Goal: Task Accomplishment & Management: Manage account settings

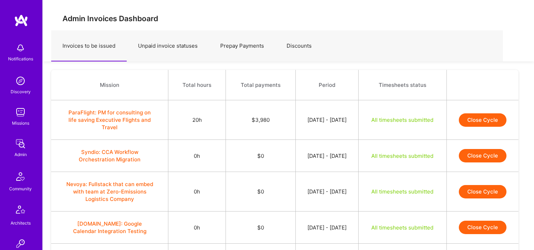
scroll to position [247, 0]
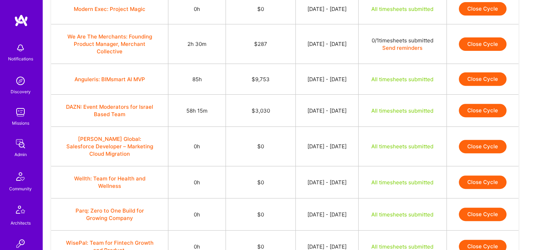
scroll to position [212, 0]
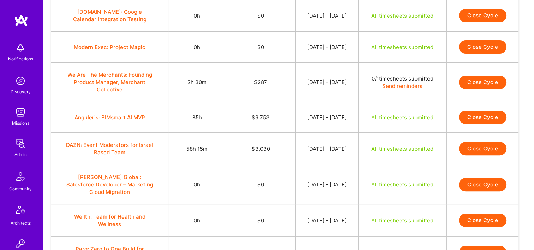
click at [471, 116] on button "Close Cycle" at bounding box center [483, 116] width 48 height 13
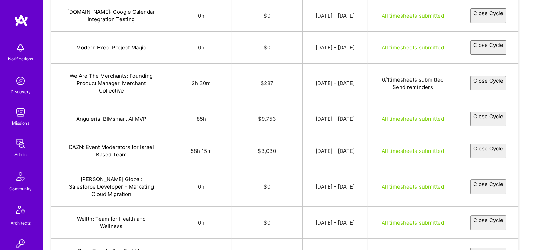
select select "689fcc86528a971898976cc0"
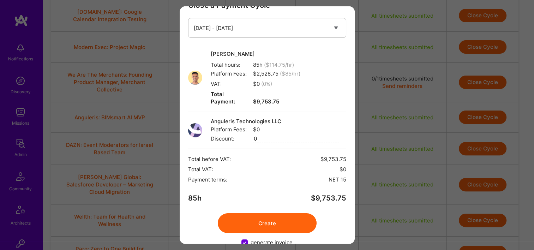
scroll to position [28, 0]
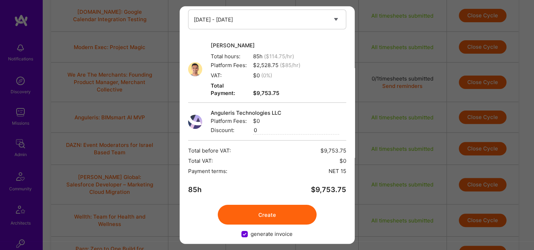
click at [281, 205] on button "Create" at bounding box center [267, 215] width 99 height 20
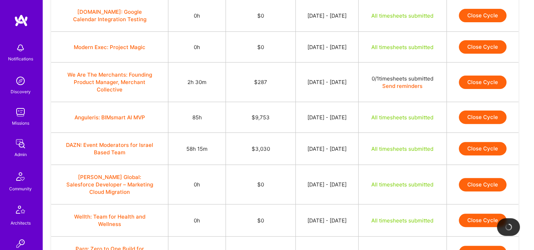
scroll to position [247, 0]
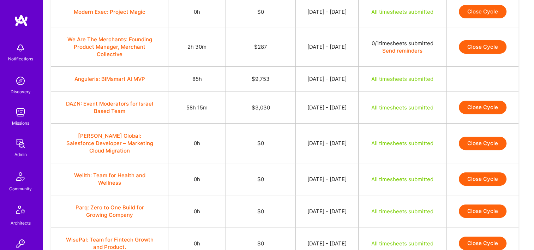
click at [480, 108] on button "Close Cycle" at bounding box center [483, 107] width 48 height 13
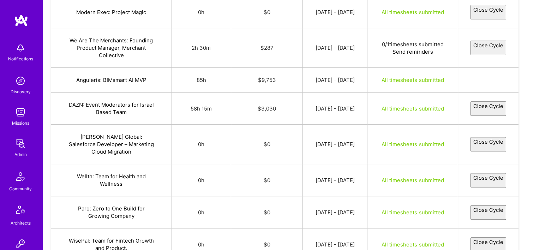
select select "68a06e53d17a198d903a8b45"
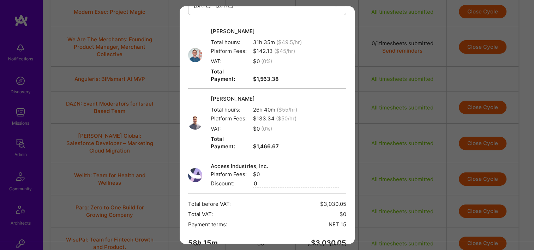
scroll to position [88, 0]
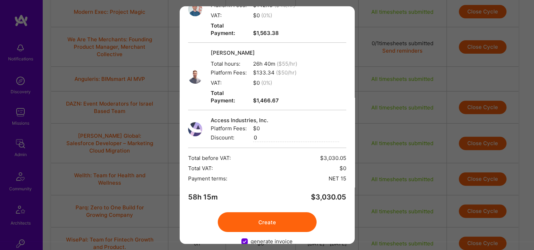
click at [279, 212] on button "Create" at bounding box center [267, 222] width 99 height 20
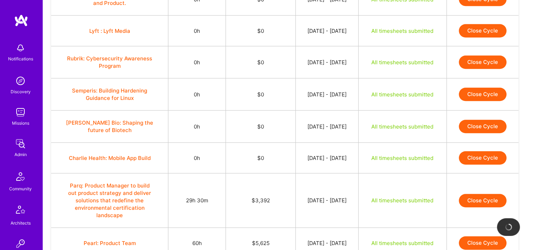
scroll to position [576, 0]
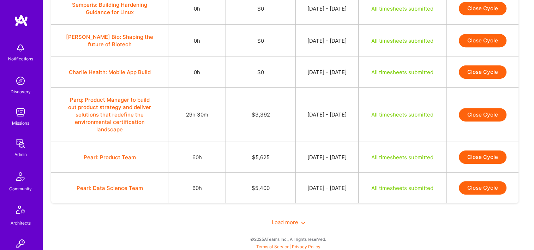
click at [490, 115] on button "Close Cycle" at bounding box center [483, 114] width 48 height 13
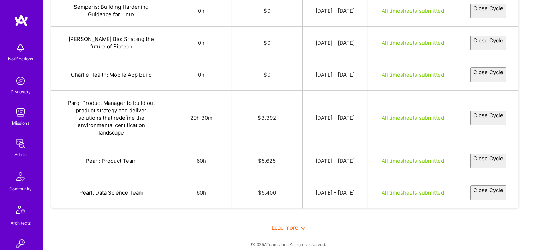
select select "68a106974285254ed63881f3"
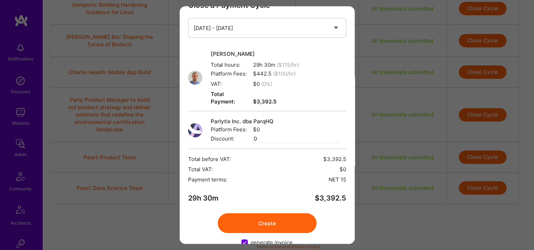
scroll to position [28, 0]
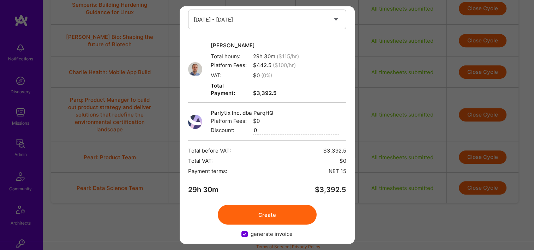
click at [275, 206] on button "Create" at bounding box center [267, 215] width 99 height 20
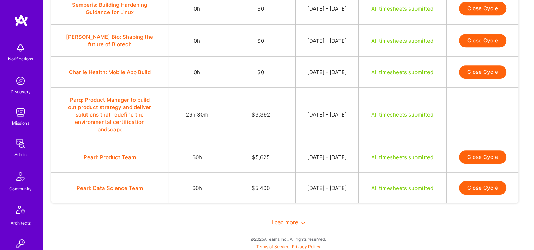
click at [491, 154] on button "Close Cycle" at bounding box center [483, 156] width 48 height 13
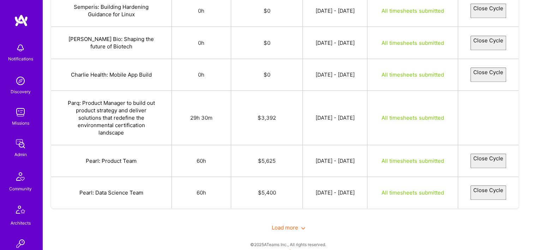
select select "68a28e63b2bab01dd930433f"
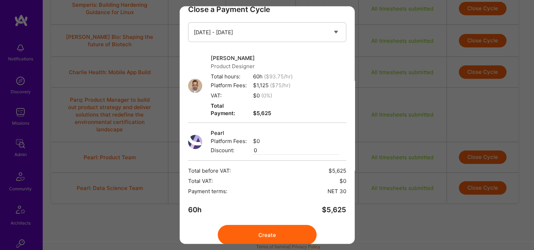
scroll to position [36, 0]
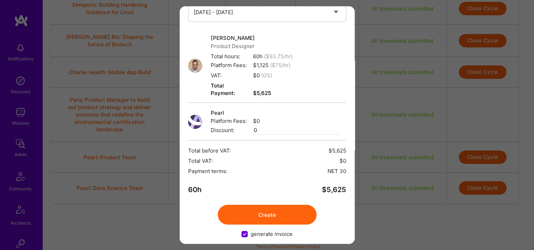
click at [261, 205] on button "Create" at bounding box center [267, 215] width 99 height 20
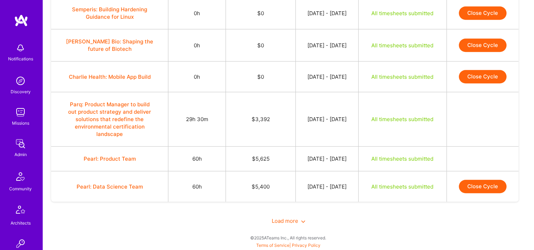
scroll to position [570, 0]
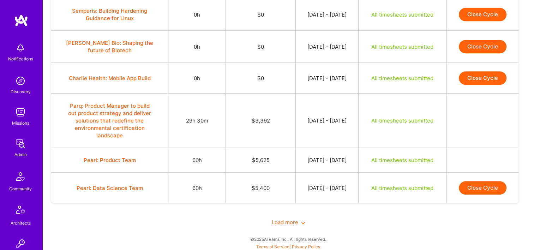
click at [484, 186] on button "Close Cycle" at bounding box center [483, 187] width 48 height 13
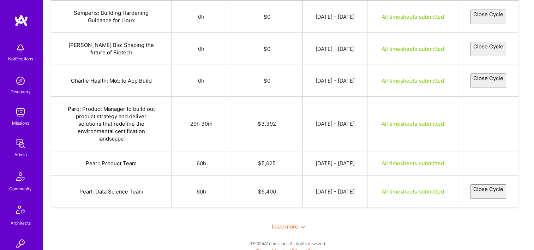
select select "68a33dc2c5298c334b9d2cfb"
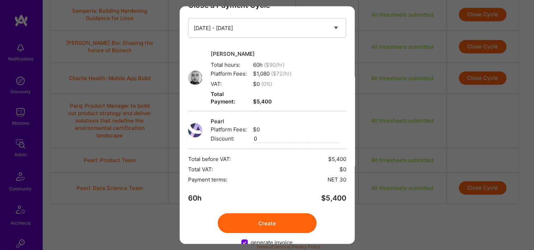
scroll to position [28, 0]
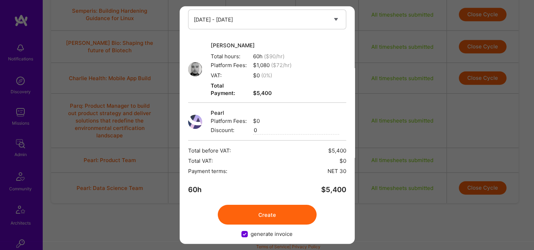
click at [284, 208] on button "Create" at bounding box center [267, 215] width 99 height 20
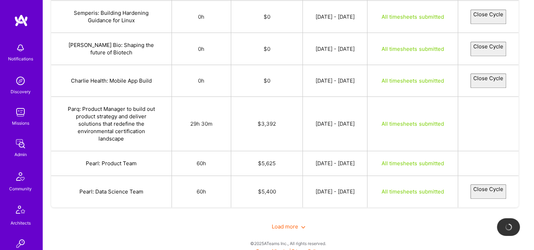
scroll to position [564, 0]
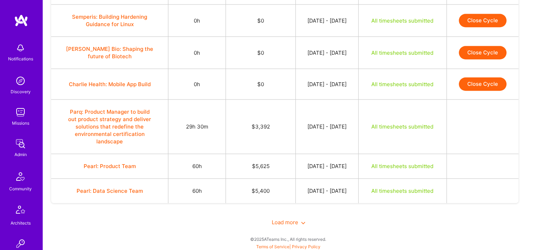
click at [289, 219] on span "Load more" at bounding box center [289, 222] width 34 height 7
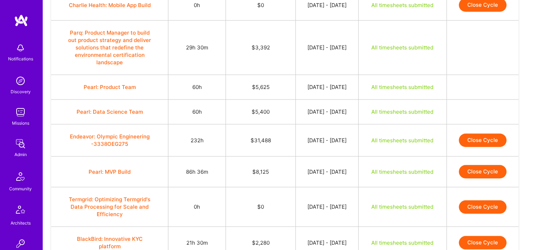
scroll to position [712, 0]
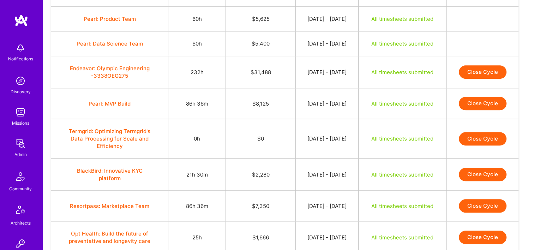
click at [477, 66] on button "Close Cycle" at bounding box center [483, 71] width 48 height 13
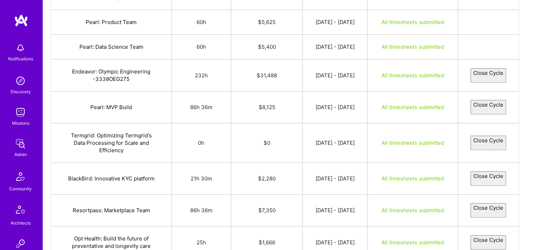
select select "68a1f02b81f31a359f1da5a8"
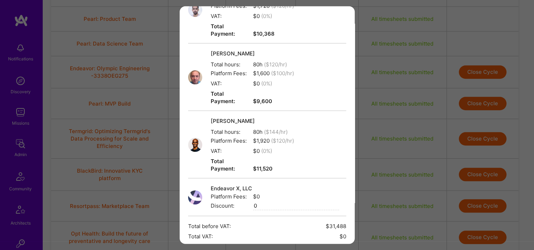
scroll to position [216, 0]
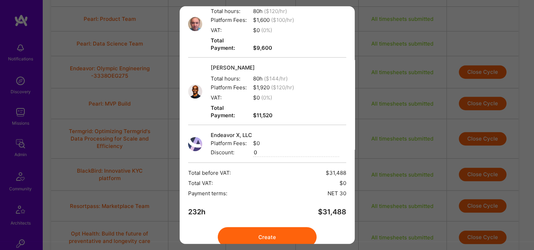
click at [267, 227] on button "Create" at bounding box center [267, 237] width 99 height 20
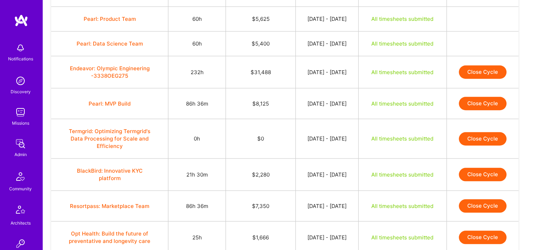
click at [481, 68] on button "Close Cycle" at bounding box center [483, 71] width 48 height 13
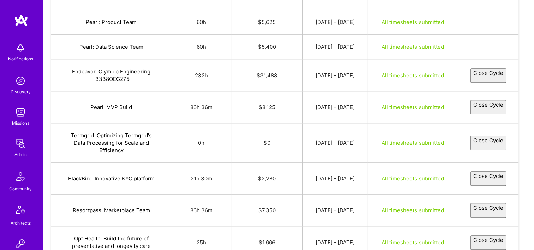
select select "68a1f02b81f31a359f1da5a8"
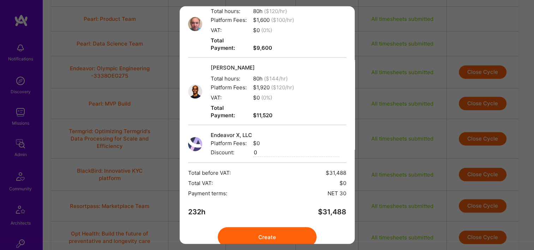
click at [268, 227] on button "Create" at bounding box center [267, 237] width 99 height 20
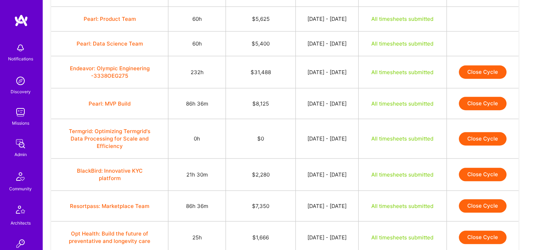
click at [496, 61] on td "Close Cycle" at bounding box center [482, 72] width 72 height 32
click at [490, 69] on button "Close Cycle" at bounding box center [483, 71] width 48 height 13
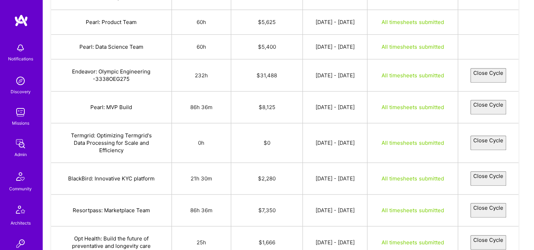
select select "68a1f02b81f31a359f1da5a8"
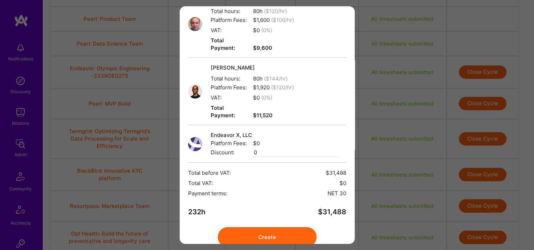
click at [244, 227] on button "Create" at bounding box center [267, 237] width 99 height 20
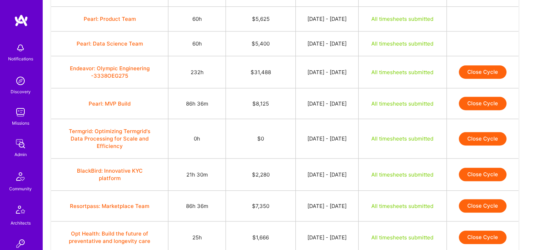
click at [485, 98] on button "Close Cycle" at bounding box center [483, 103] width 48 height 13
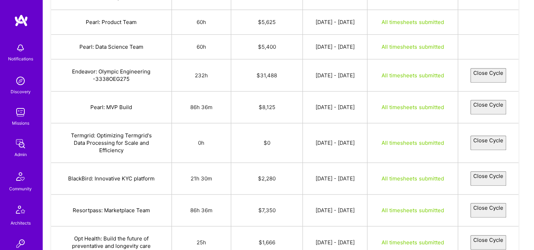
select select "68a0f505bb79237593eff801"
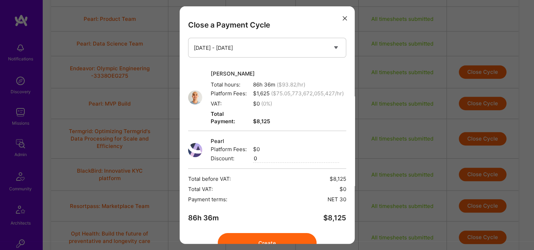
scroll to position [36, 0]
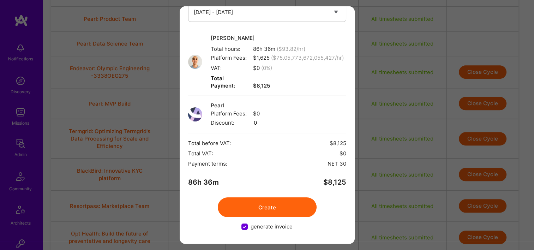
click at [254, 205] on button "Create" at bounding box center [267, 207] width 99 height 20
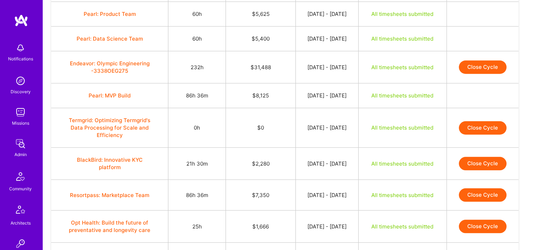
scroll to position [782, 0]
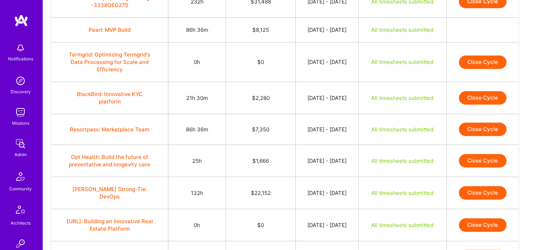
click at [493, 94] on button "Close Cycle" at bounding box center [483, 97] width 48 height 13
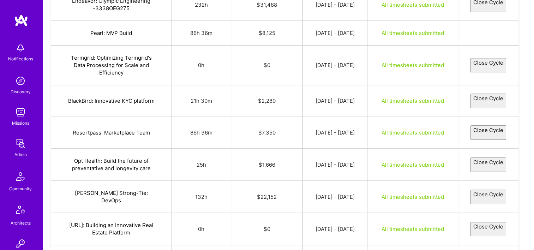
select select "689fd506d17a1936143a88a9"
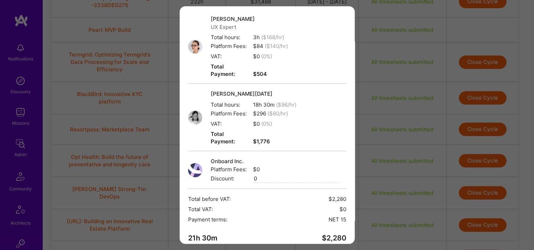
scroll to position [96, 0]
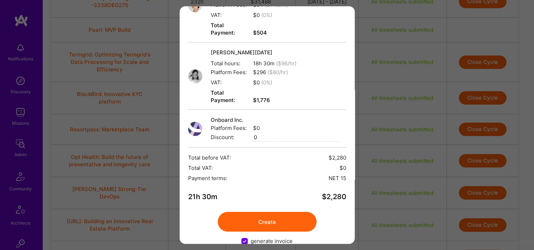
click at [286, 212] on button "Create" at bounding box center [267, 222] width 99 height 20
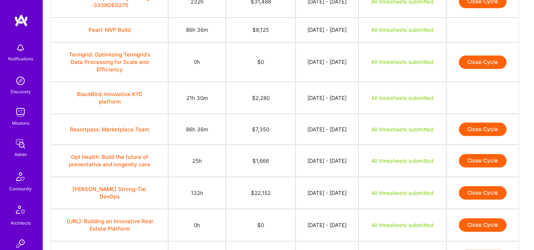
click at [488, 122] on button "Close Cycle" at bounding box center [483, 128] width 48 height 13
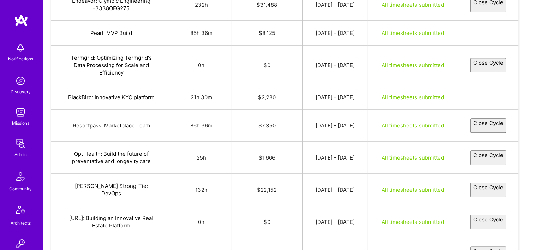
select select "68a1f28781f31a1ff61da5ec"
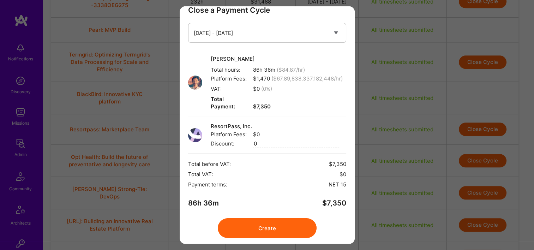
scroll to position [36, 0]
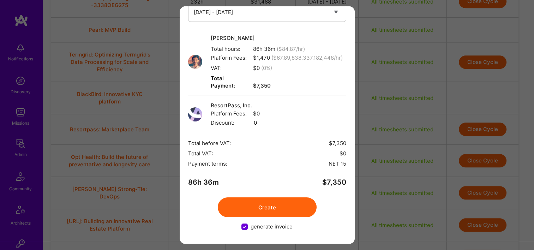
drag, startPoint x: 268, startPoint y: 218, endPoint x: 266, endPoint y: 214, distance: 4.3
click at [268, 218] on div "Close a Payment Cycle Select a payment cycle Aug 16 - Aug 31 Rodrigo Martins To…" at bounding box center [267, 124] width 175 height 237
click at [266, 207] on button "Create" at bounding box center [267, 207] width 99 height 20
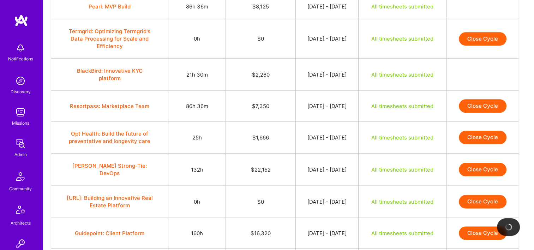
scroll to position [817, 0]
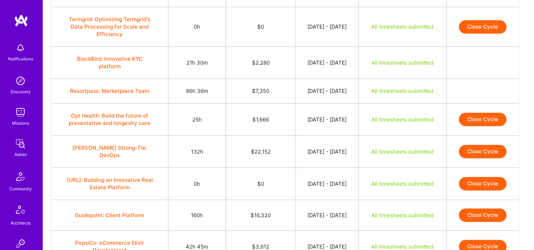
click at [474, 113] on button "Close Cycle" at bounding box center [483, 119] width 48 height 13
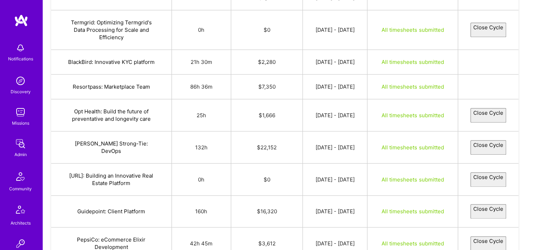
select select "68a2a29f0d27cec66a0a063a"
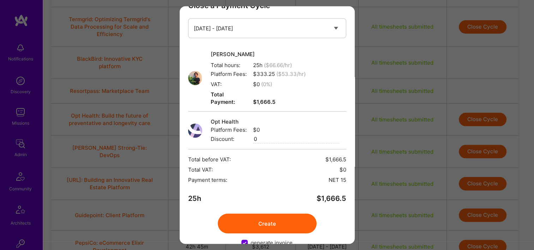
scroll to position [28, 0]
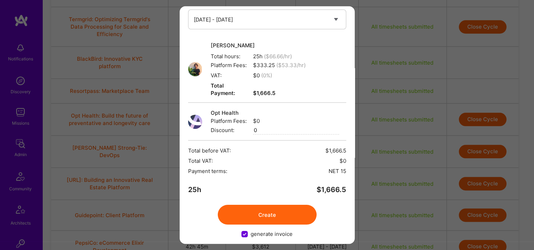
click at [278, 205] on button "Create" at bounding box center [267, 215] width 99 height 20
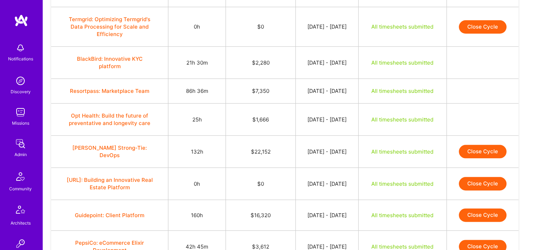
click at [486, 145] on button "Close Cycle" at bounding box center [483, 151] width 48 height 13
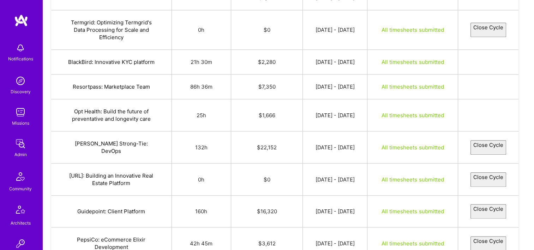
select select "68a2442e4dd6a03c22ddff35"
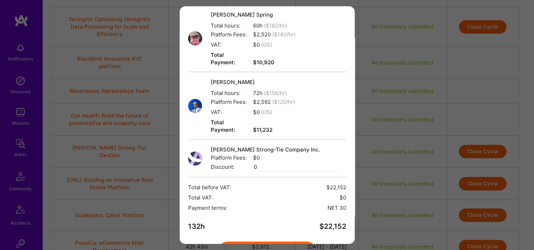
scroll to position [88, 0]
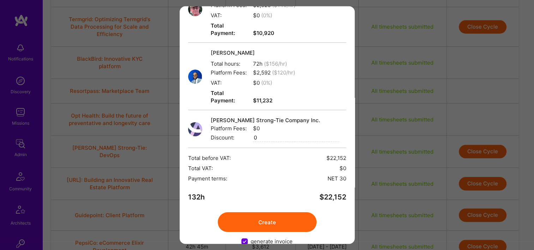
click at [279, 212] on button "Create" at bounding box center [267, 222] width 99 height 20
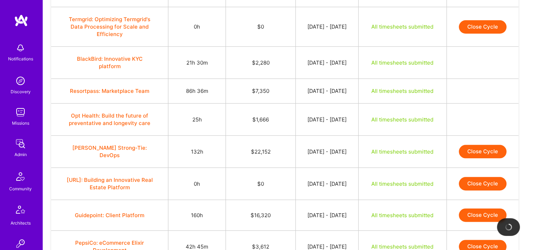
scroll to position [923, 0]
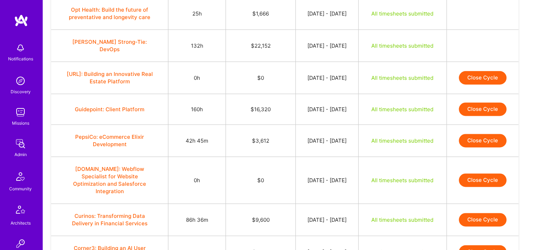
click at [492, 102] on button "Close Cycle" at bounding box center [483, 108] width 48 height 13
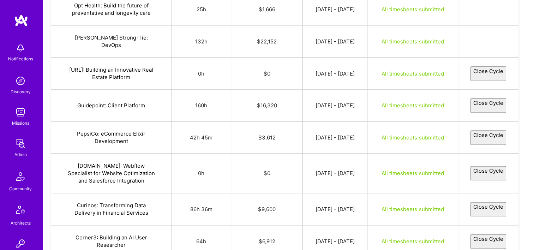
select select "68a1de5681f31accf21da569"
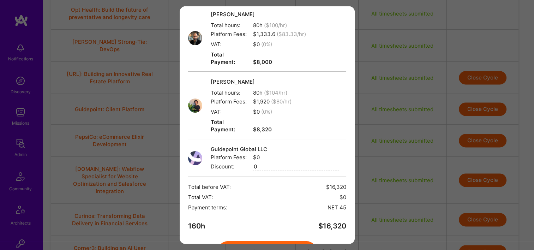
scroll to position [88, 0]
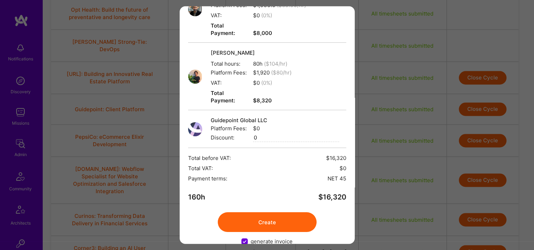
click at [298, 212] on button "Create" at bounding box center [267, 222] width 99 height 20
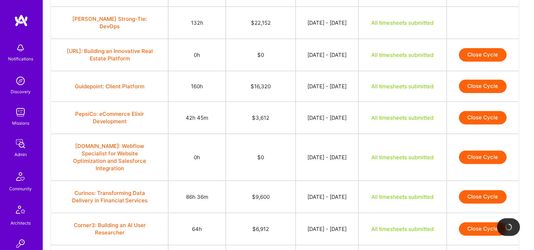
scroll to position [958, 0]
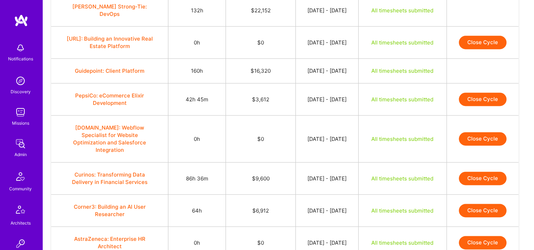
click at [474, 92] on button "Close Cycle" at bounding box center [483, 98] width 48 height 13
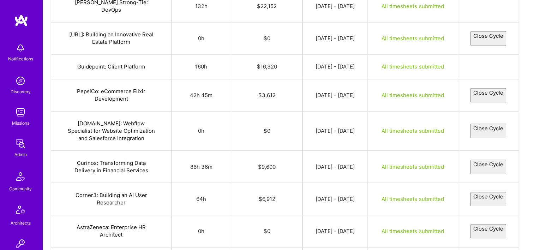
select select "68a34299637c082a1ec64ec1"
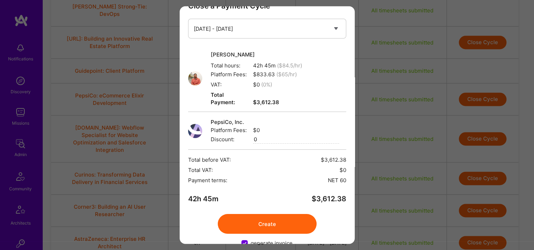
scroll to position [28, 0]
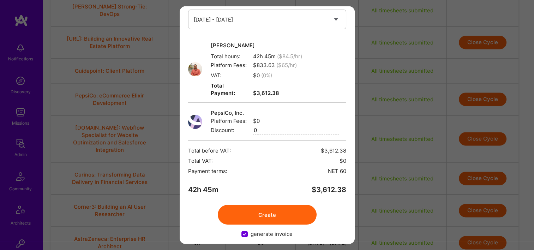
click at [281, 206] on button "Create" at bounding box center [267, 215] width 99 height 20
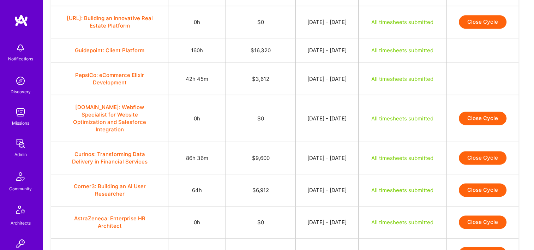
scroll to position [994, 0]
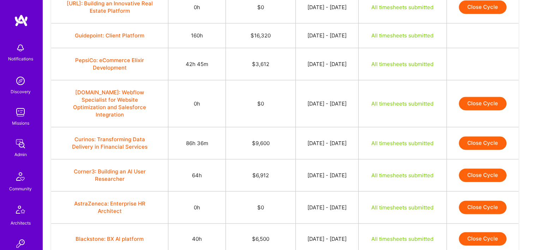
click at [486, 136] on button "Close Cycle" at bounding box center [483, 142] width 48 height 13
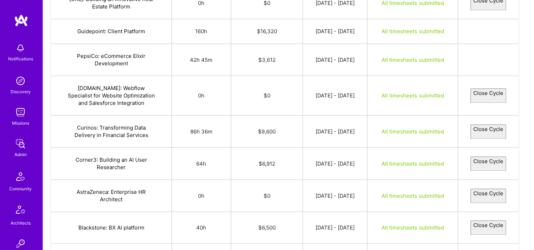
select select "689feef2d17a19274e3a8958"
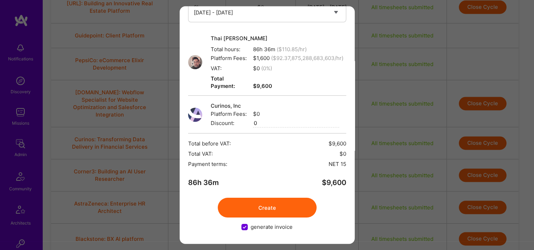
scroll to position [36, 0]
click at [284, 207] on button "Create" at bounding box center [267, 207] width 99 height 20
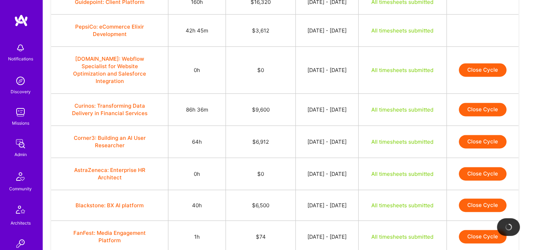
scroll to position [1029, 0]
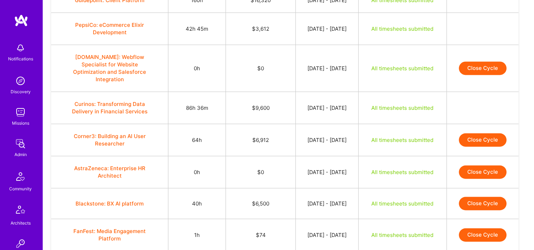
click at [487, 133] on button "Close Cycle" at bounding box center [483, 139] width 48 height 13
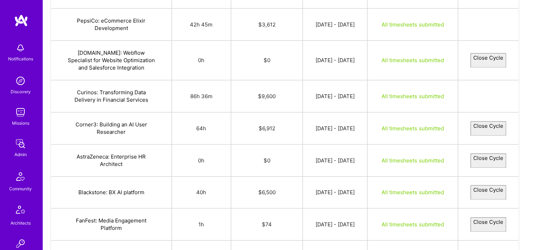
select select "68a22f2ae099a0303a227dca"
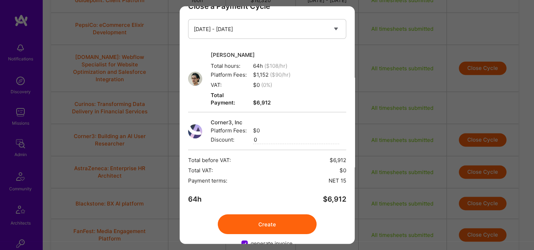
scroll to position [28, 0]
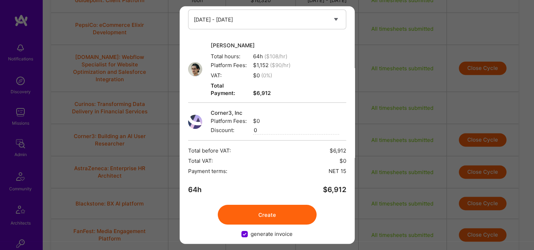
click at [273, 212] on button "Create" at bounding box center [267, 215] width 99 height 20
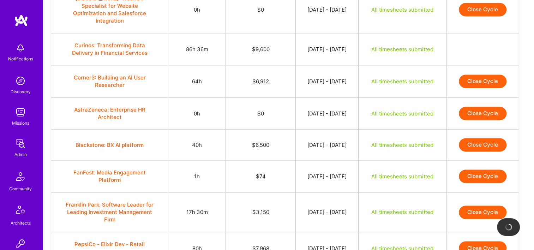
scroll to position [1100, 0]
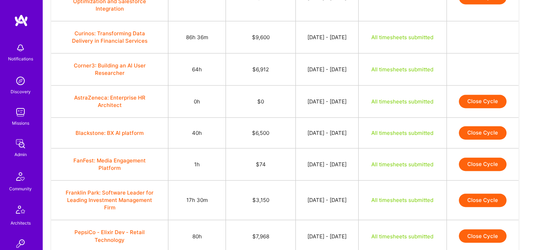
click at [477, 126] on button "Close Cycle" at bounding box center [483, 132] width 48 height 13
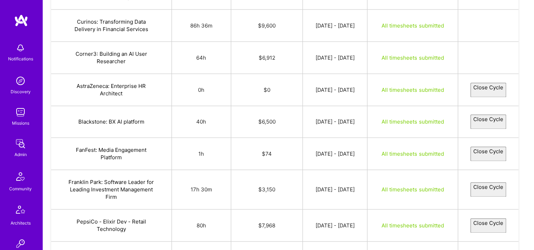
select select "68a045ddd17a19520d3a8ab9"
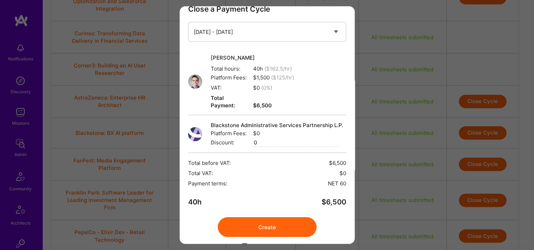
scroll to position [36, 0]
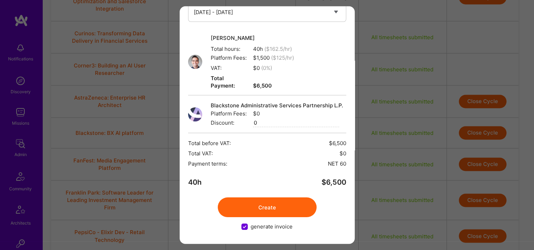
click at [285, 201] on button "Create" at bounding box center [267, 207] width 99 height 20
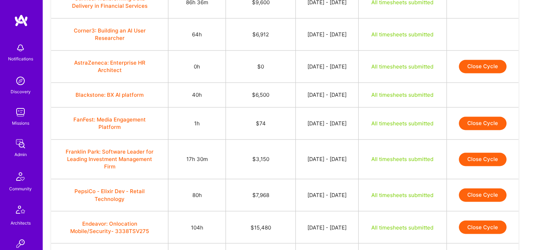
scroll to position [1135, 0]
click at [477, 116] on button "Close Cycle" at bounding box center [483, 122] width 48 height 13
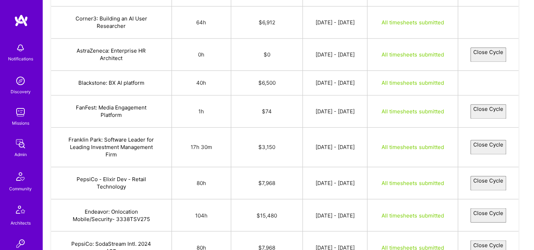
select select "68a199840439c034788fbaa6"
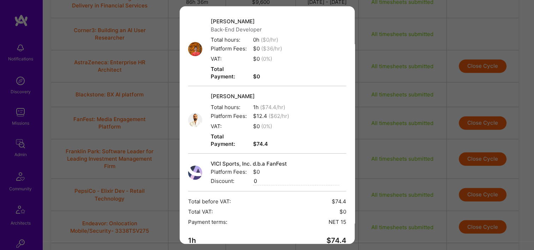
scroll to position [96, 0]
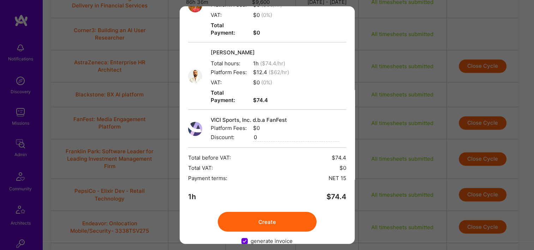
click at [282, 212] on button "Create" at bounding box center [267, 222] width 99 height 20
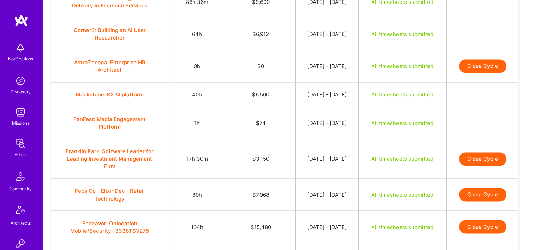
click at [486, 152] on button "Close Cycle" at bounding box center [483, 158] width 48 height 13
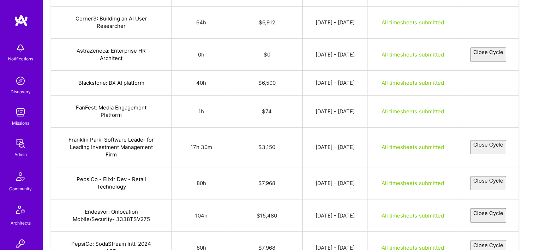
select select "68a33f3cb2bab054cd30467d"
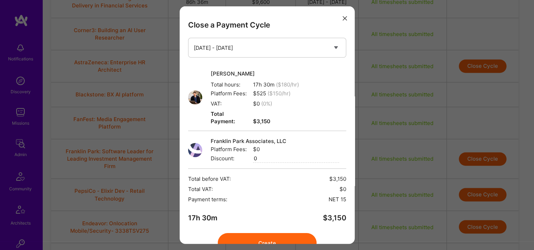
scroll to position [28, 0]
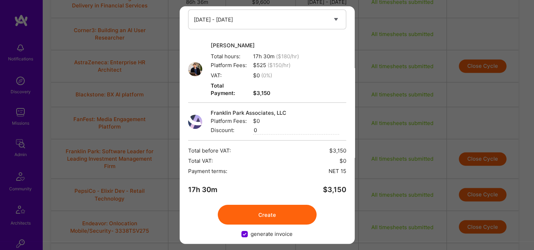
click at [277, 205] on button "Create" at bounding box center [267, 215] width 99 height 20
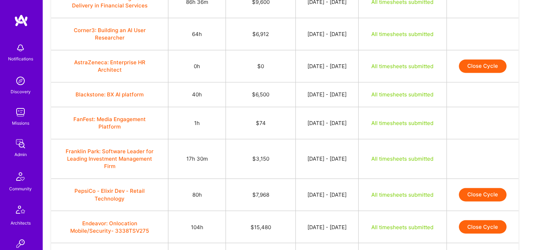
click at [500, 188] on button "Close Cycle" at bounding box center [483, 194] width 48 height 13
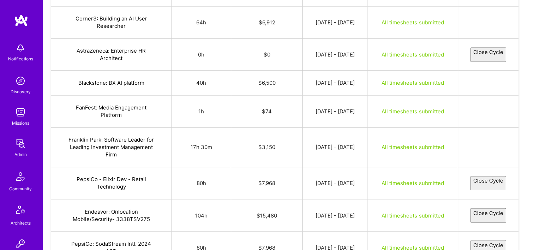
select select "68a31a449bd7b09e26837856"
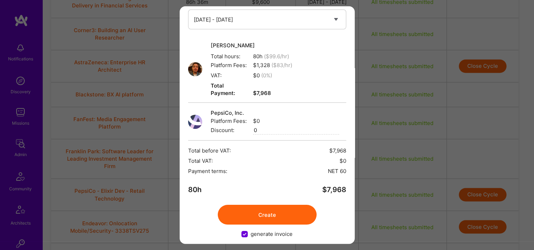
click at [287, 205] on button "Create" at bounding box center [267, 215] width 99 height 20
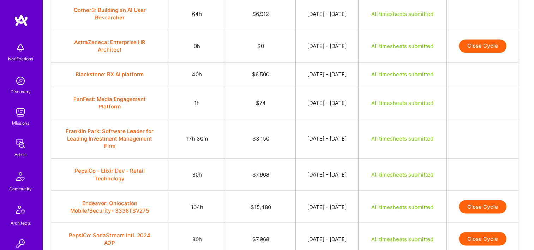
scroll to position [1170, 0]
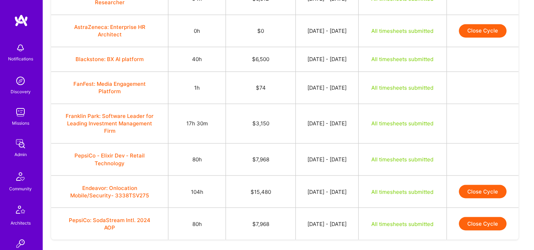
click at [483, 184] on button "Close Cycle" at bounding box center [483, 190] width 48 height 13
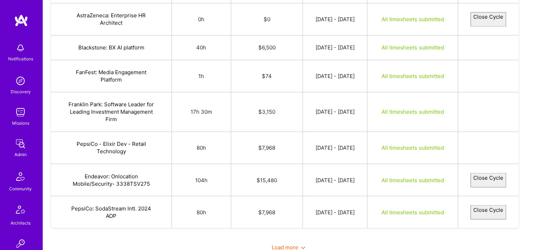
select select "689fc003528a978099976c4d"
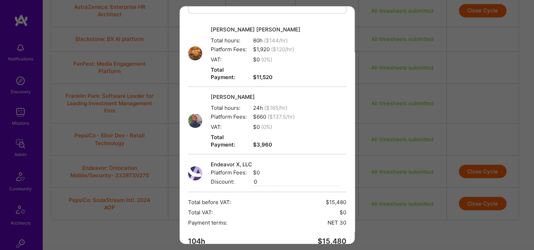
scroll to position [88, 0]
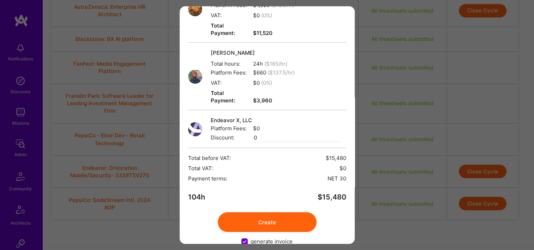
click at [258, 212] on button "Create" at bounding box center [267, 222] width 99 height 20
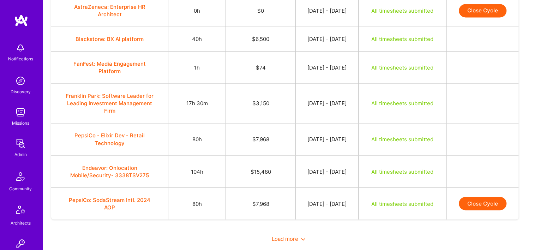
click at [492, 196] on button "Close Cycle" at bounding box center [483, 202] width 48 height 13
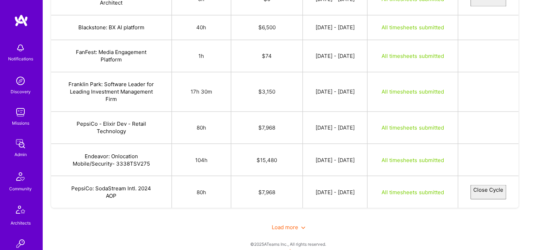
select select "68a33f88637c084c5ac64eac"
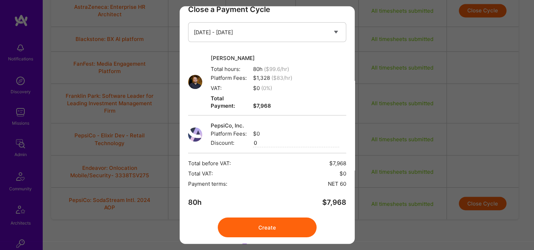
scroll to position [28, 0]
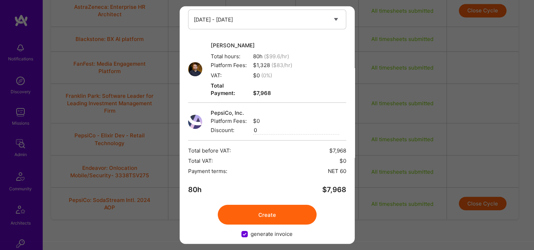
click at [251, 206] on button "Create" at bounding box center [267, 215] width 99 height 20
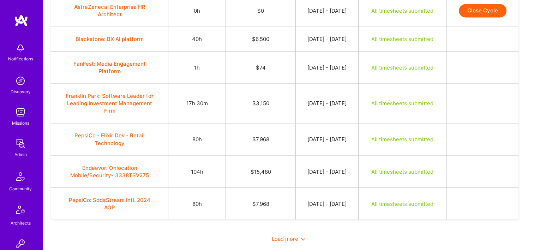
click at [280, 235] on span "Load more" at bounding box center [289, 238] width 34 height 7
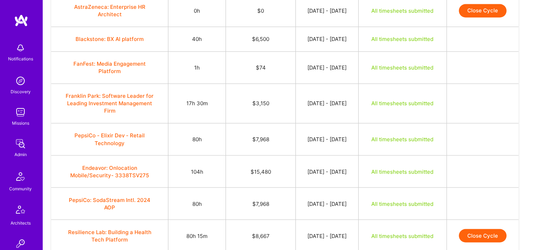
scroll to position [1261, 0]
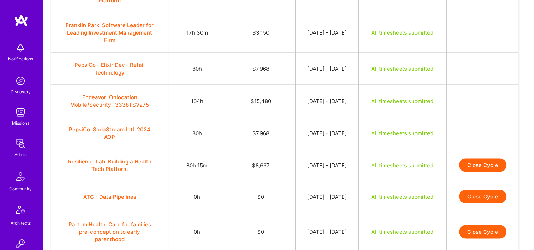
click at [474, 158] on button "Close Cycle" at bounding box center [483, 164] width 48 height 13
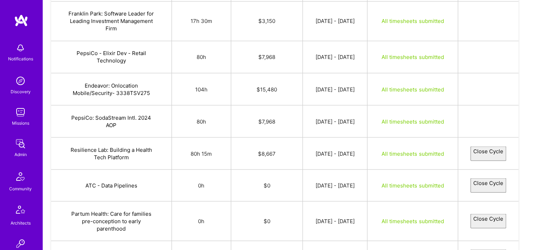
select select "68a0491a528a974511976ee0"
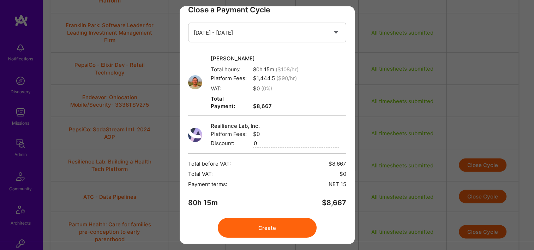
scroll to position [28, 0]
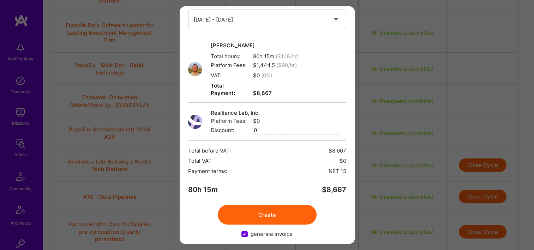
click at [266, 212] on button "Create" at bounding box center [267, 215] width 99 height 20
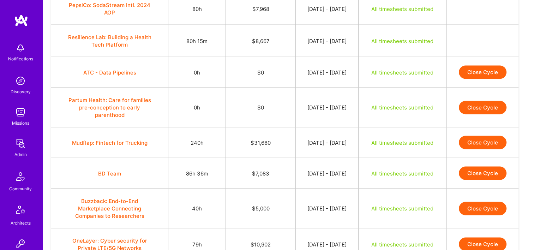
scroll to position [1386, 0]
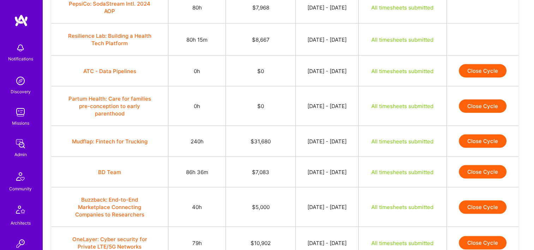
click at [478, 134] on button "Close Cycle" at bounding box center [483, 140] width 48 height 13
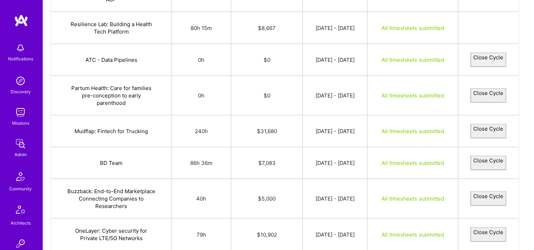
select select "68a1104ba6090b11498c0401"
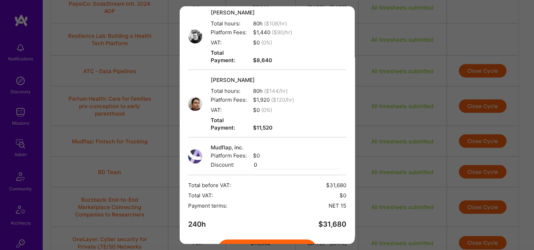
scroll to position [148, 0]
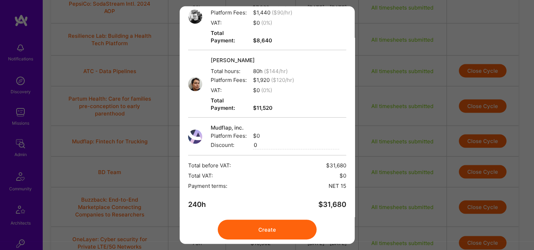
click at [250, 219] on button "Create" at bounding box center [267, 229] width 99 height 20
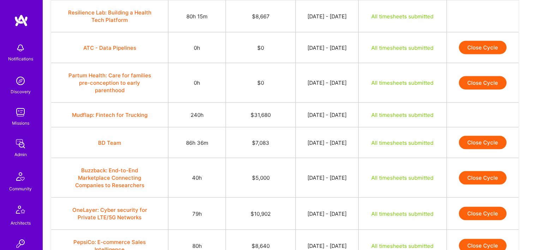
scroll to position [1421, 0]
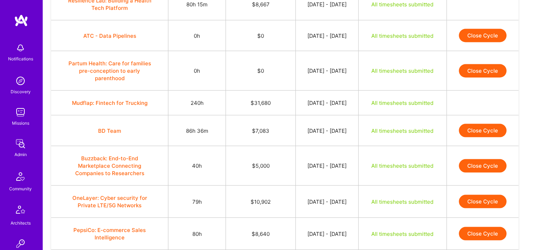
click at [486, 124] on button "Close Cycle" at bounding box center [483, 130] width 48 height 13
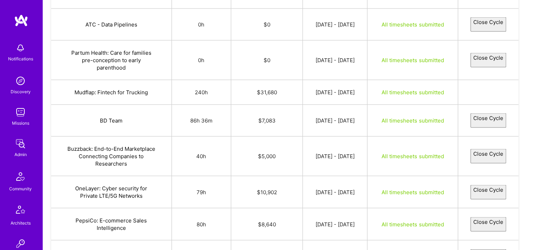
select select "68a247f7e099a0046c227e6b"
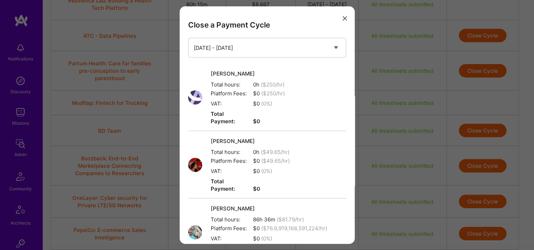
scroll to position [176, 0]
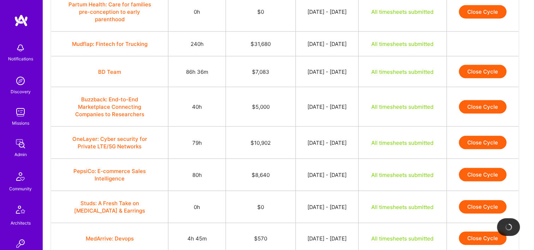
scroll to position [1492, 0]
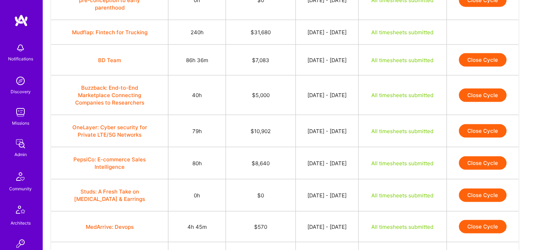
click at [482, 53] on button "Close Cycle" at bounding box center [483, 59] width 48 height 13
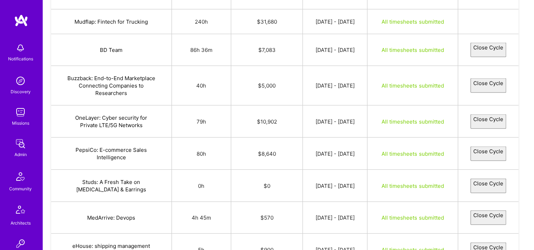
select select "68a247f7e099a0046c227e6b"
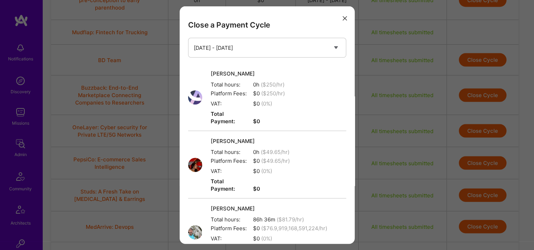
scroll to position [208, 0]
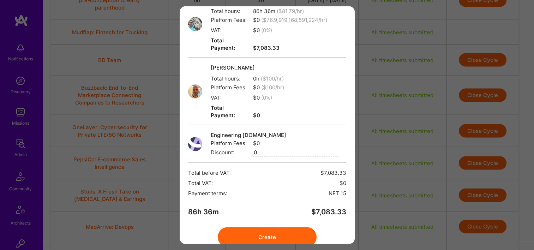
click at [295, 227] on button "Create" at bounding box center [267, 237] width 99 height 20
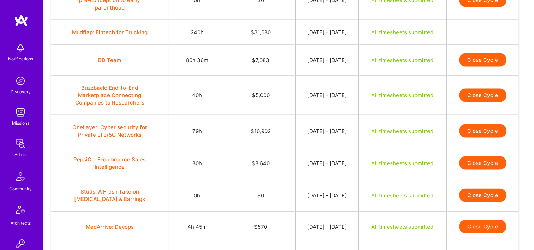
click at [477, 89] on button "Close Cycle" at bounding box center [483, 95] width 48 height 13
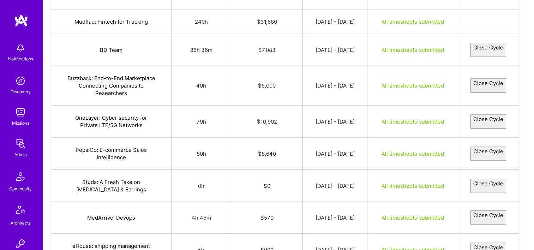
select select "68a0e19a81f31a4a8b1da2e8"
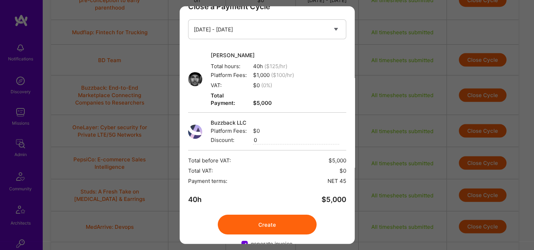
scroll to position [28, 0]
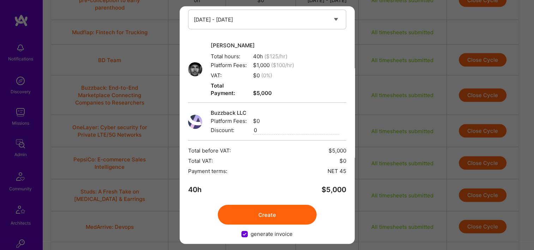
click at [256, 213] on button "Create" at bounding box center [267, 215] width 99 height 20
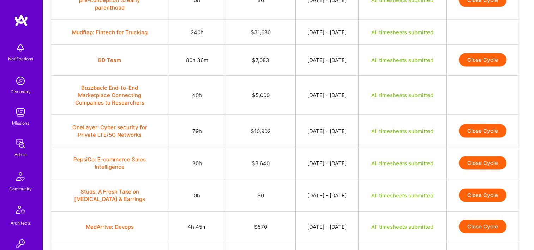
click at [481, 124] on button "Close Cycle" at bounding box center [483, 130] width 48 height 13
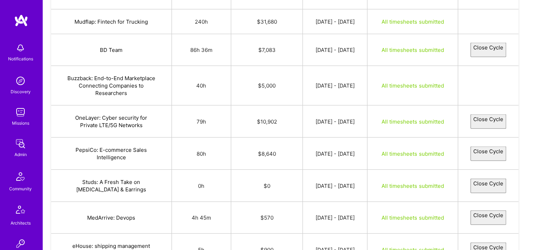
select select "68a18a4c81f31aa08a1da4c1"
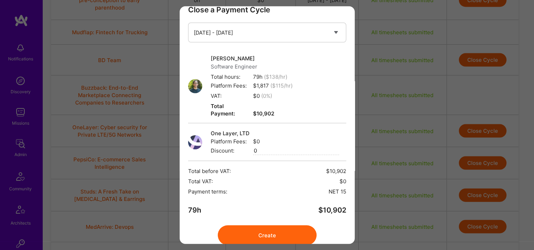
scroll to position [36, 0]
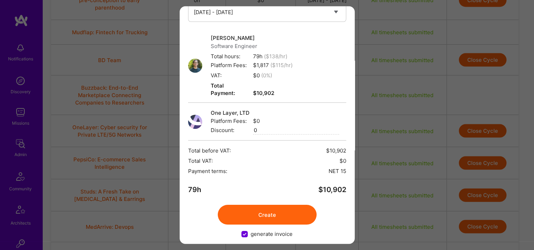
click at [290, 209] on button "Create" at bounding box center [267, 215] width 99 height 20
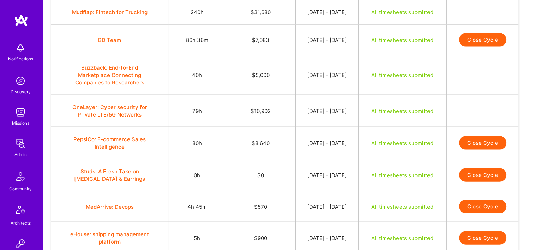
scroll to position [1527, 0]
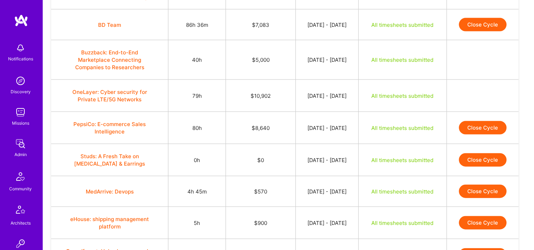
click at [486, 121] on button "Close Cycle" at bounding box center [483, 127] width 48 height 13
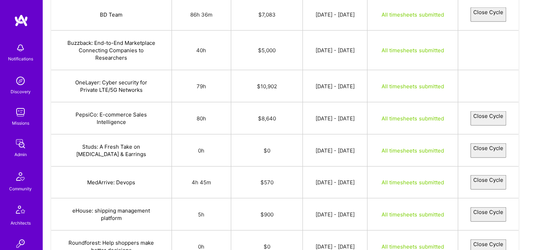
select select "68a3403cb2d273598d40a139"
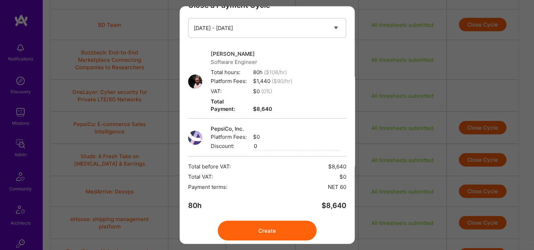
scroll to position [36, 0]
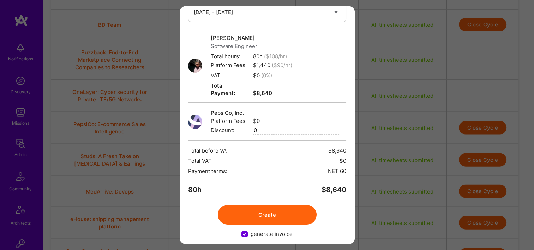
click at [263, 205] on button "Create" at bounding box center [267, 215] width 99 height 20
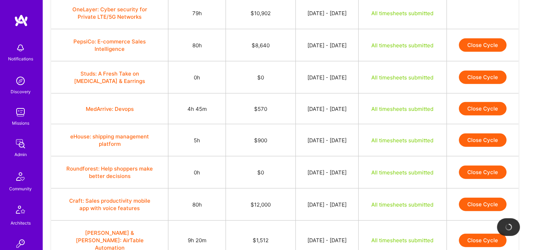
scroll to position [1598, 0]
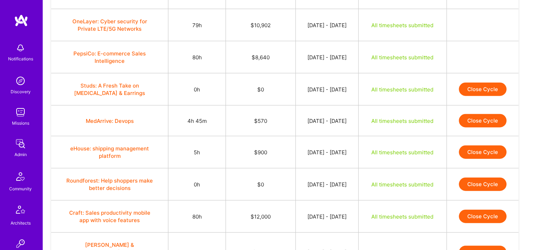
click at [478, 114] on button "Close Cycle" at bounding box center [483, 120] width 48 height 13
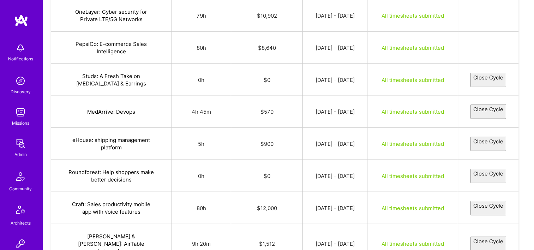
select select "689fcae80a3695d80bd5b1d0"
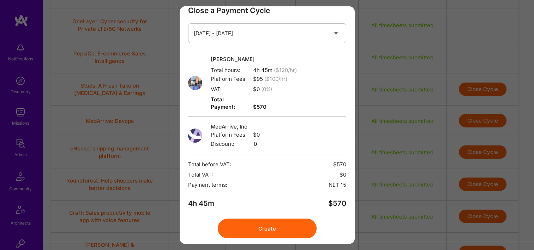
scroll to position [28, 0]
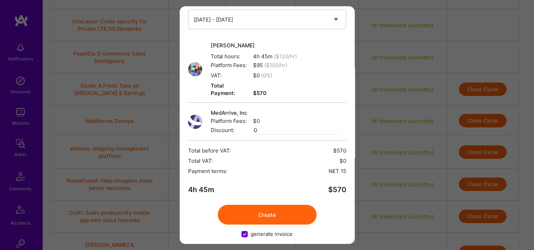
click at [269, 206] on button "Create" at bounding box center [267, 215] width 99 height 20
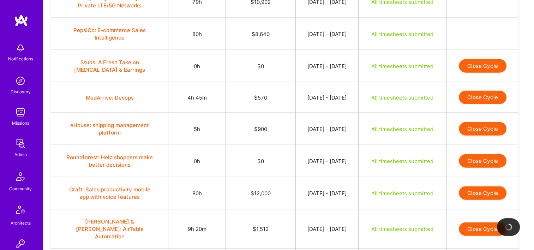
scroll to position [1633, 0]
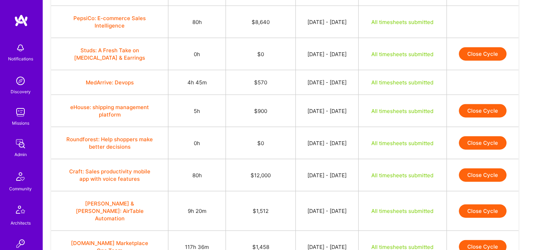
click at [475, 104] on button "Close Cycle" at bounding box center [483, 110] width 48 height 13
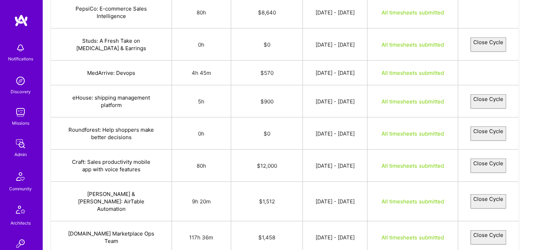
select select "68a19af54088145e25894c64"
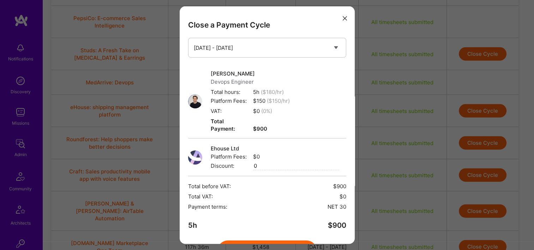
scroll to position [36, 0]
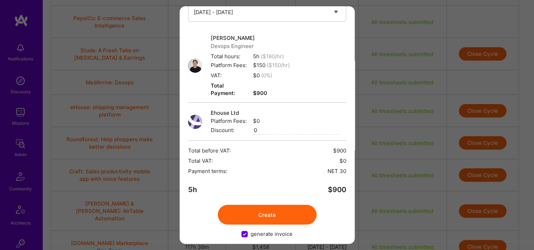
click at [284, 205] on button "Create" at bounding box center [267, 215] width 99 height 20
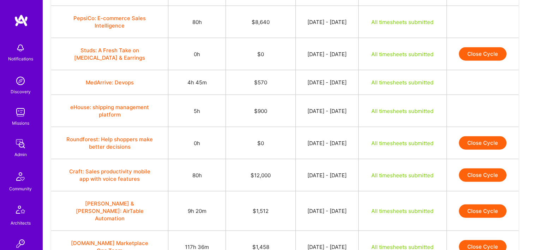
click at [480, 168] on button "Close Cycle" at bounding box center [483, 174] width 48 height 13
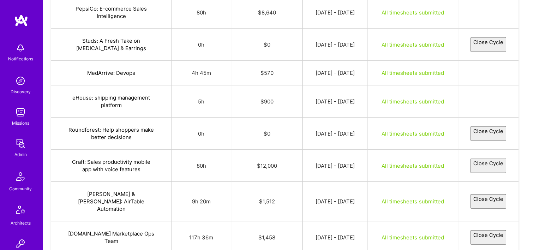
select select "68a1ee0c81f31a720d1da5a1"
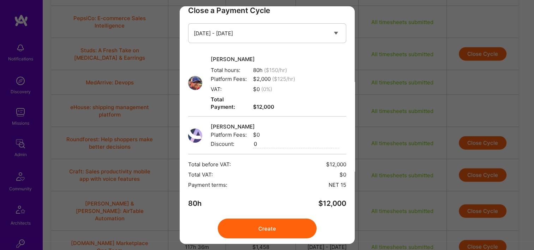
scroll to position [28, 0]
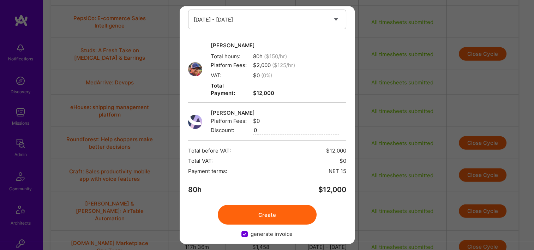
click at [277, 205] on button "Create" at bounding box center [267, 215] width 99 height 20
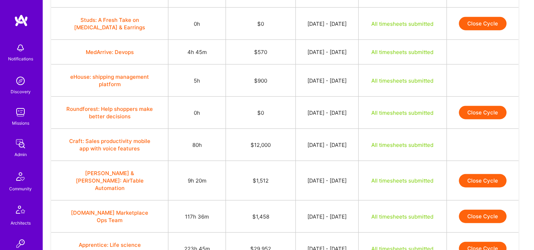
scroll to position [1703, 0]
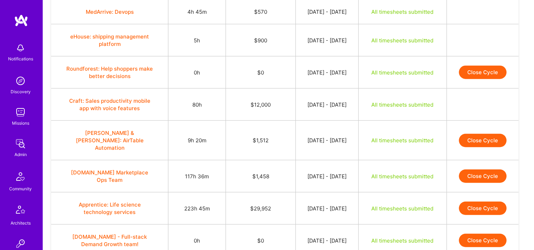
click at [486, 134] on button "Close Cycle" at bounding box center [483, 140] width 48 height 13
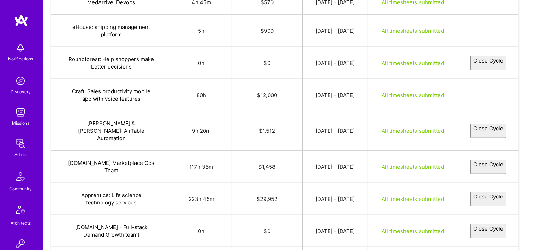
select select "68a34093103e6e218c4ab16f"
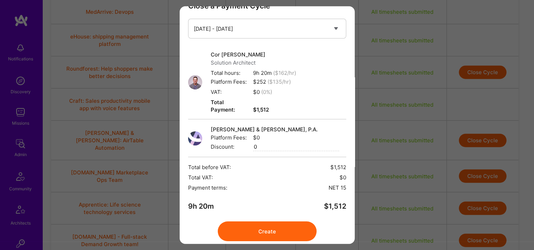
scroll to position [36, 0]
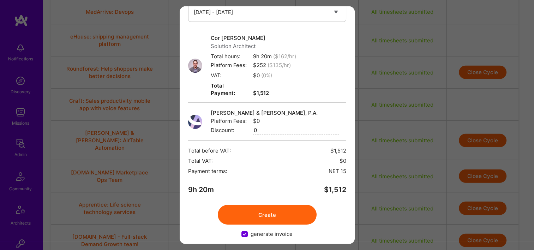
drag, startPoint x: 279, startPoint y: 190, endPoint x: 277, endPoint y: 202, distance: 11.4
click at [279, 192] on div "Close a Payment Cycle Select a payment cycle Aug 16 - Aug 31 Jul 16 - Jul 31 Ju…" at bounding box center [267, 124] width 175 height 237
click at [277, 205] on button "Create" at bounding box center [267, 215] width 99 height 20
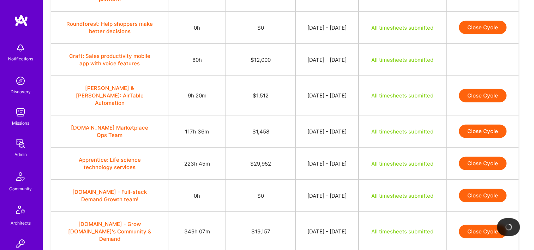
scroll to position [1691, 0]
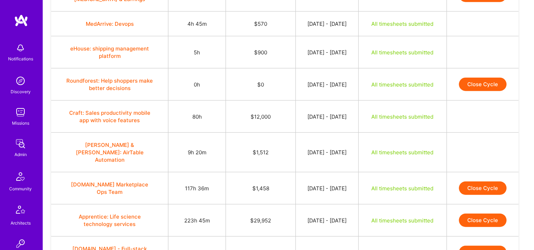
click at [476, 181] on button "Close Cycle" at bounding box center [483, 187] width 48 height 13
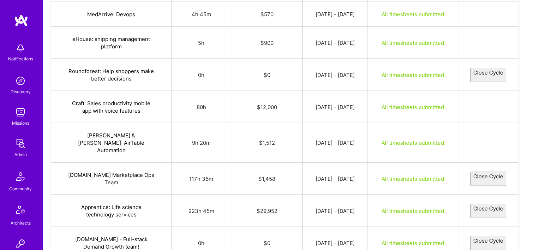
select select "68a26896e099a061a2227f1c"
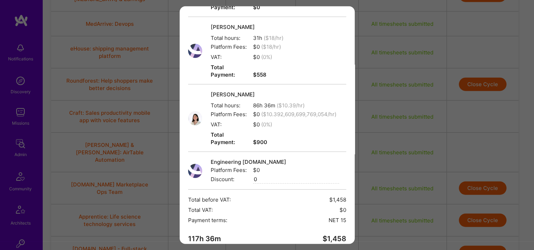
scroll to position [156, 0]
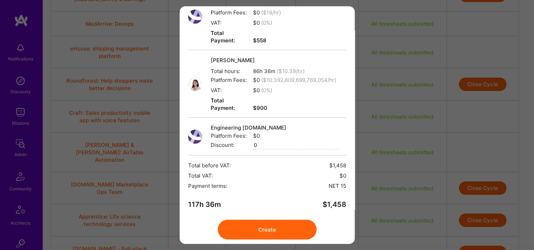
click at [280, 219] on button "Create" at bounding box center [267, 229] width 99 height 20
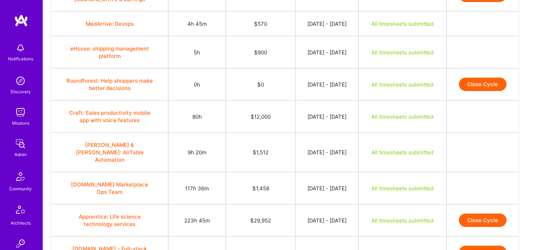
click at [484, 213] on button "Close Cycle" at bounding box center [483, 219] width 48 height 13
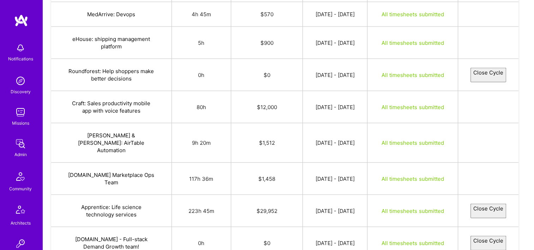
select select "68a030615c3266ff7562099b"
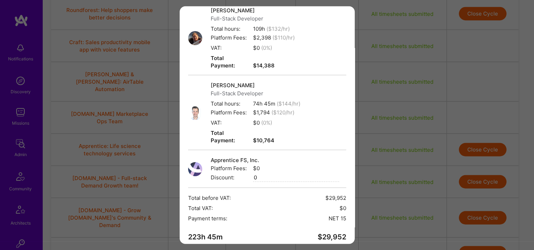
scroll to position [170, 0]
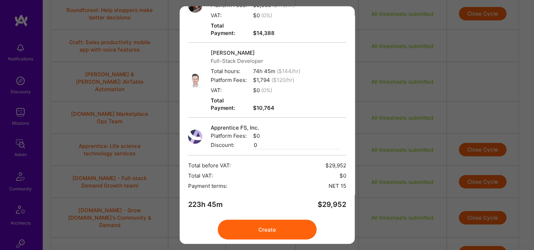
click at [276, 219] on button "Create" at bounding box center [267, 229] width 99 height 20
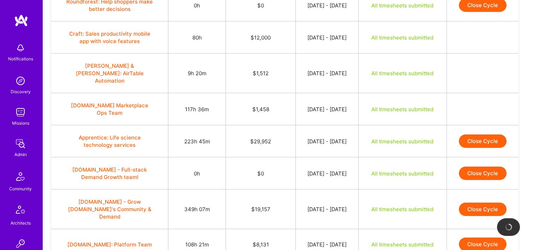
scroll to position [1797, 0]
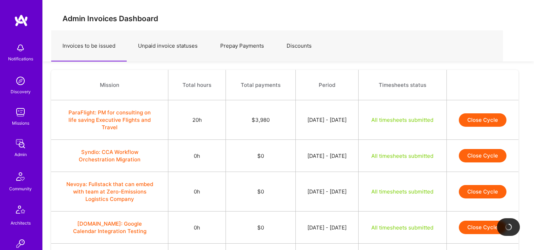
scroll to position [1797, 0]
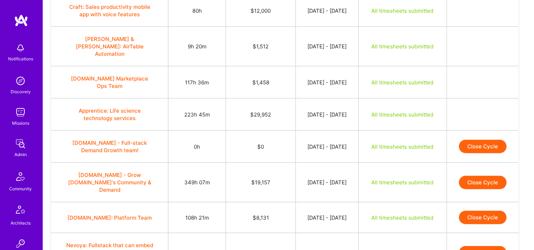
click at [490, 176] on button "Close Cycle" at bounding box center [483, 182] width 48 height 13
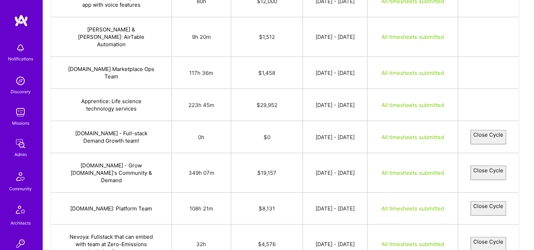
select select "68a096d181f31a0edd1da132"
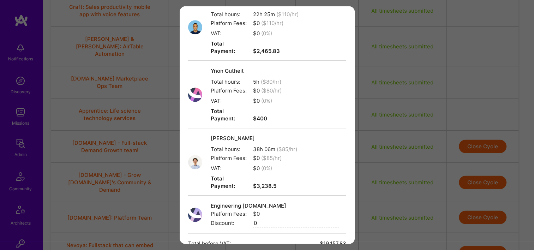
scroll to position [642, 0]
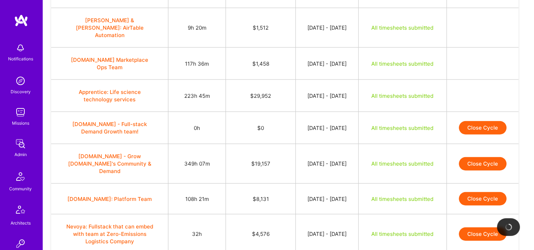
scroll to position [1827, 0]
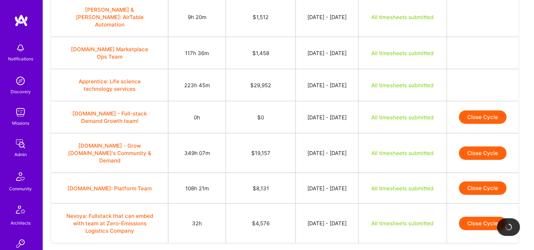
drag, startPoint x: 359, startPoint y: 149, endPoint x: 287, endPoint y: 147, distance: 72.0
click at [295, 173] on td "Aug 16, 2025 - Aug 31, 2025" at bounding box center [326, 188] width 63 height 31
drag, startPoint x: 287, startPoint y: 147, endPoint x: 346, endPoint y: 149, distance: 58.9
click at [347, 173] on td "Aug 16, 2025 - Aug 31, 2025" at bounding box center [326, 188] width 63 height 31
click at [340, 173] on td "Aug 16, 2025 - Aug 31, 2025" at bounding box center [326, 188] width 63 height 31
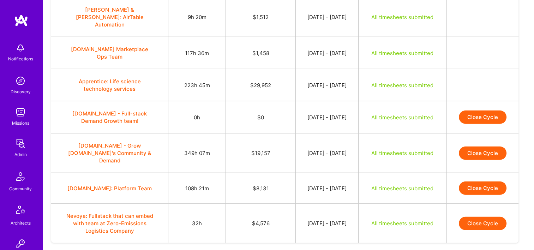
click at [488, 181] on button "Close Cycle" at bounding box center [483, 187] width 48 height 13
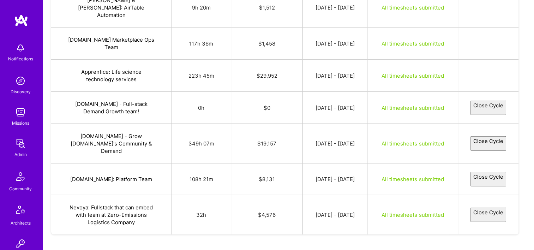
select select "68a04b17d17a193c513a8af4"
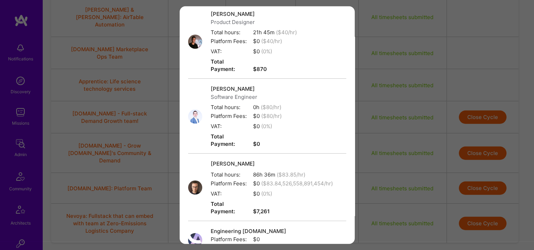
scroll to position [163, 0]
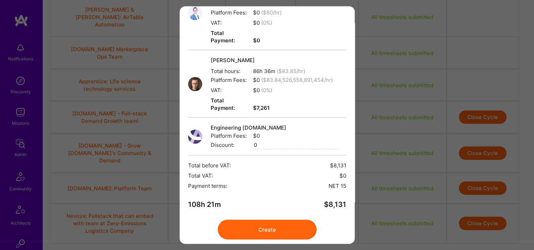
click at [293, 219] on button "Create" at bounding box center [267, 229] width 99 height 20
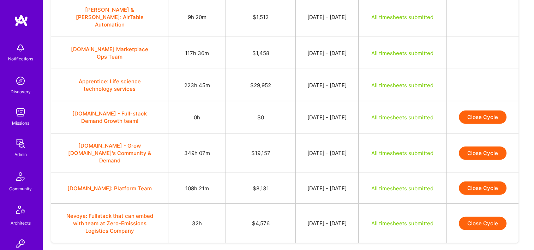
click at [475, 217] on button "Close Cycle" at bounding box center [483, 223] width 48 height 13
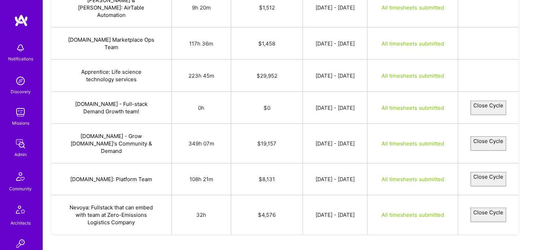
select select "68add68c969b6628cd2f005e"
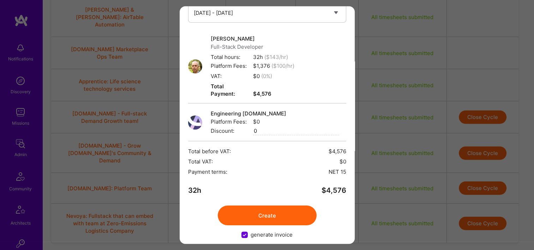
scroll to position [36, 0]
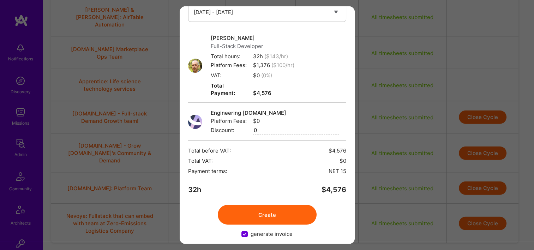
click at [272, 205] on button "Create" at bounding box center [267, 215] width 99 height 20
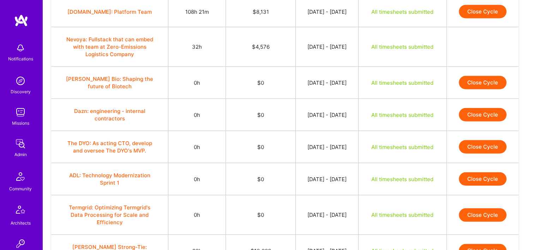
scroll to position [2109, 0]
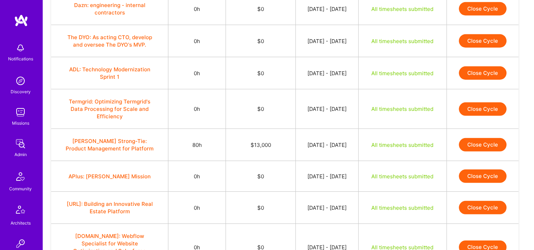
click at [479, 138] on button "Close Cycle" at bounding box center [483, 144] width 48 height 13
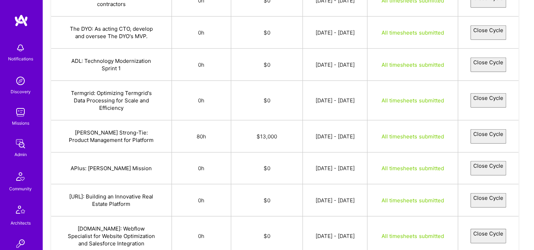
select select "688c1dc9fc6b947fe14a3efc"
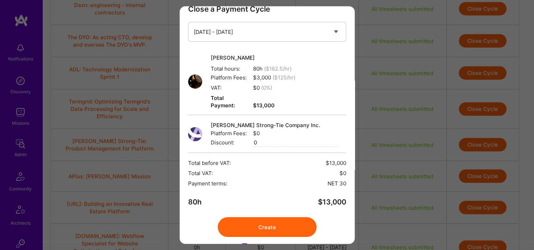
scroll to position [28, 0]
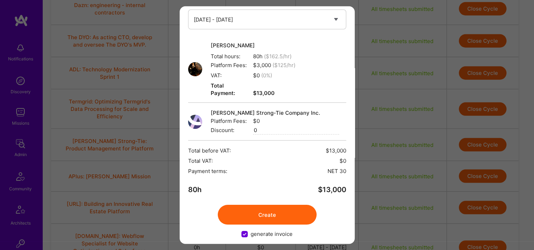
click at [276, 205] on button "Create" at bounding box center [267, 215] width 99 height 20
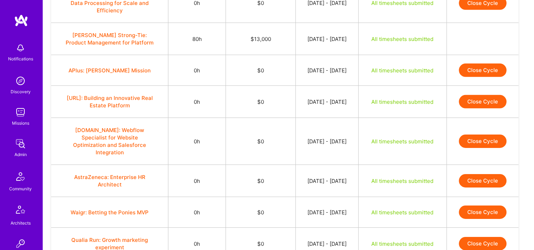
scroll to position [0, 0]
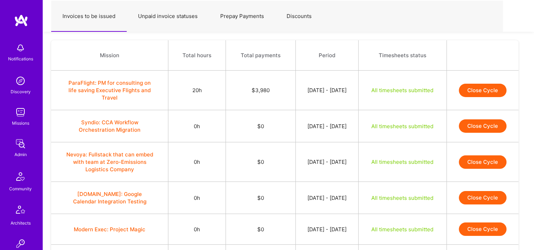
scroll to position [71, 0]
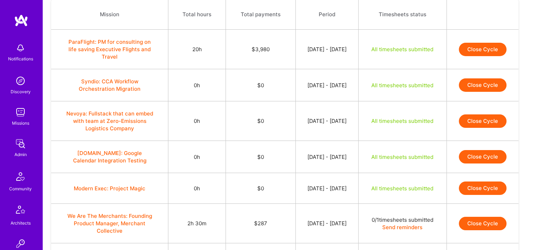
drag, startPoint x: 506, startPoint y: 36, endPoint x: 501, endPoint y: 39, distance: 5.1
click at [506, 36] on td "Close Cycle" at bounding box center [482, 50] width 72 height 40
click at [488, 45] on button "Close Cycle" at bounding box center [483, 49] width 48 height 13
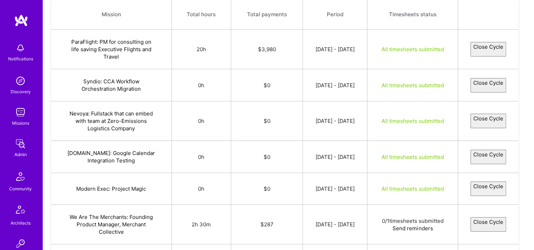
select select "68af288163d4125bb1f2a472"
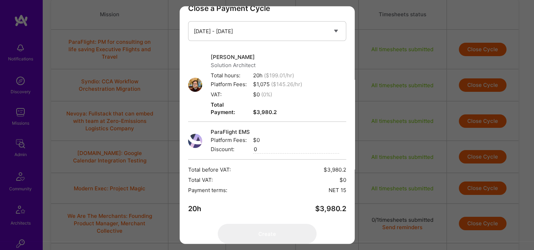
scroll to position [0, 0]
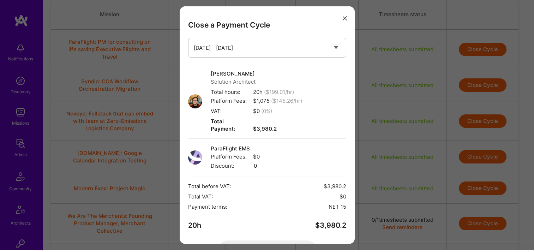
click at [340, 18] on button "modal" at bounding box center [344, 18] width 8 height 12
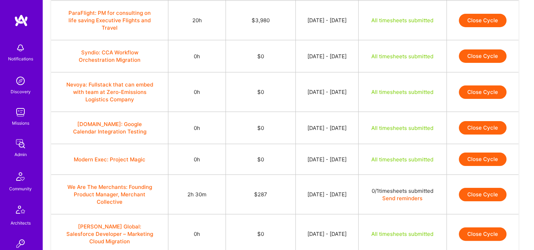
scroll to position [141, 0]
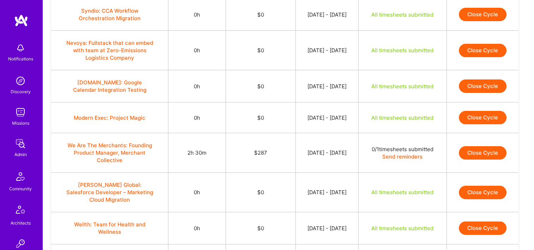
click at [131, 147] on button "We Are The Merchants: Founding Product Manager, Merchant Collective" at bounding box center [110, 152] width 88 height 22
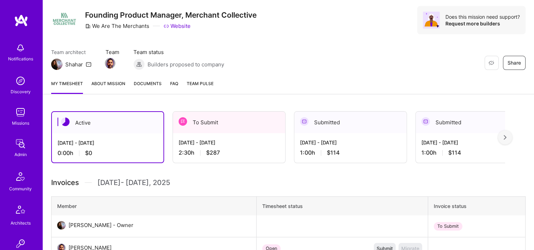
scroll to position [106, 0]
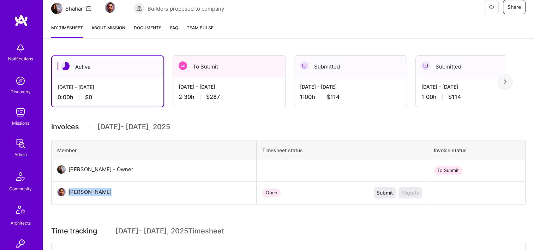
drag, startPoint x: 110, startPoint y: 192, endPoint x: 68, endPoint y: 194, distance: 41.3
click at [68, 194] on div "[PERSON_NAME]" at bounding box center [92, 192] width 52 height 8
copy div "[PERSON_NAME]"
click at [255, 101] on div "[DATE] - [DATE] 2:30 h $287" at bounding box center [229, 91] width 112 height 29
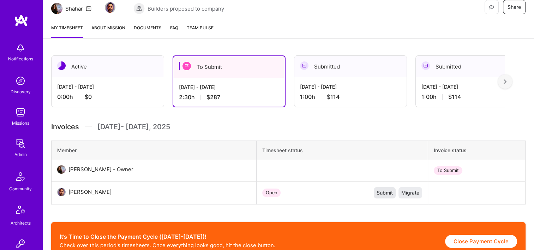
click at [378, 192] on span "Submit" at bounding box center [384, 192] width 16 height 7
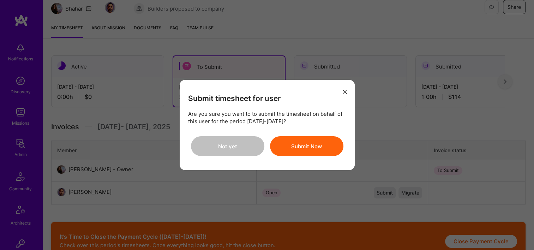
click at [308, 152] on button "Submit Now" at bounding box center [306, 146] width 73 height 20
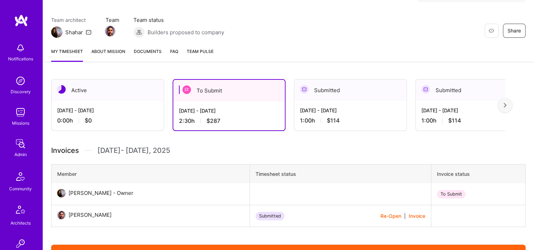
scroll to position [71, 0]
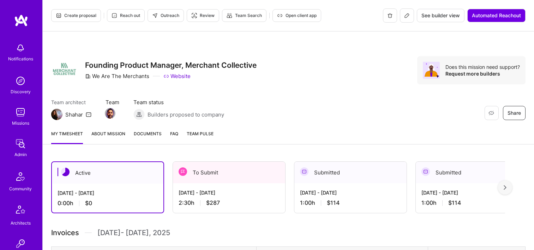
scroll to position [71, 0]
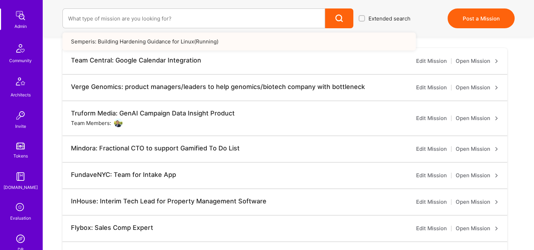
scroll to position [247, 0]
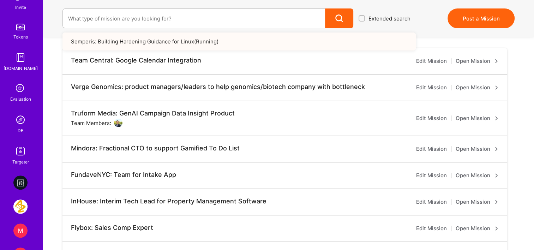
click at [15, 119] on img at bounding box center [20, 120] width 14 height 14
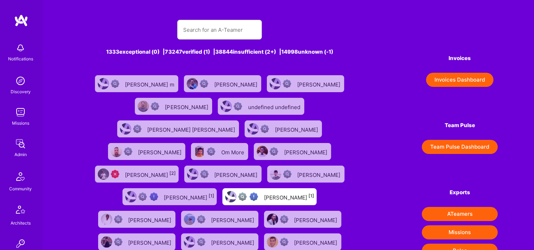
click at [438, 79] on button "Invoices Dashboard" at bounding box center [459, 80] width 67 height 14
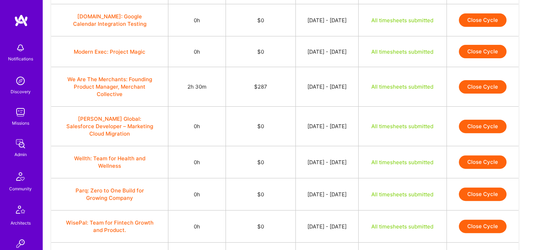
scroll to position [247, 0]
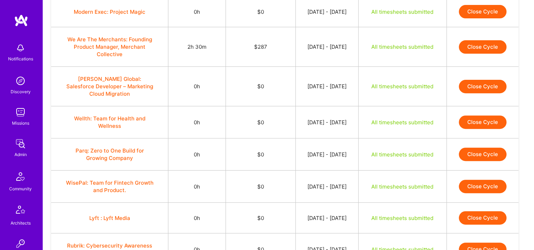
click at [469, 48] on button "Close Cycle" at bounding box center [483, 46] width 48 height 13
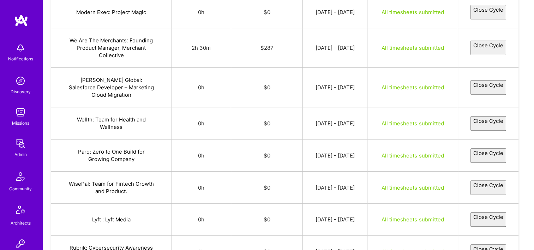
select select "68a27023d10ca0726da933c3"
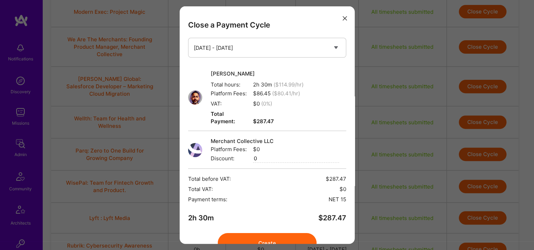
scroll to position [28, 0]
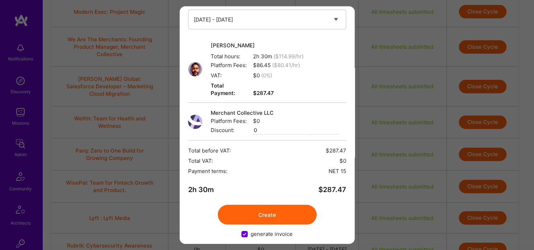
click at [272, 208] on button "Create" at bounding box center [267, 215] width 99 height 20
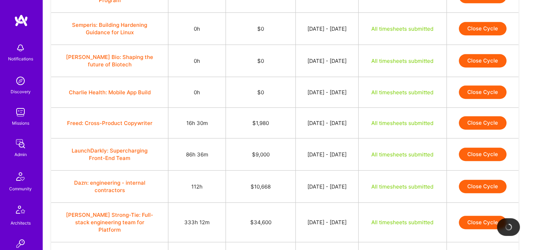
scroll to position [529, 0]
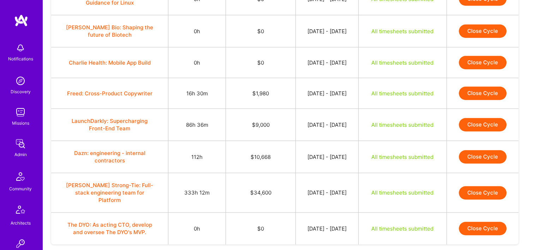
click at [481, 91] on button "Close Cycle" at bounding box center [483, 92] width 48 height 13
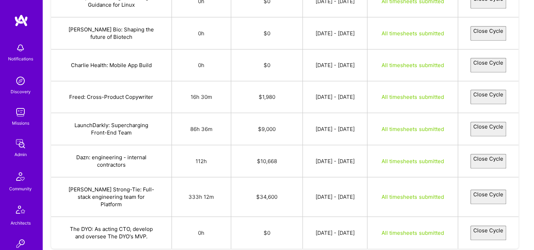
select select "68a33dfab2bab016c1304673"
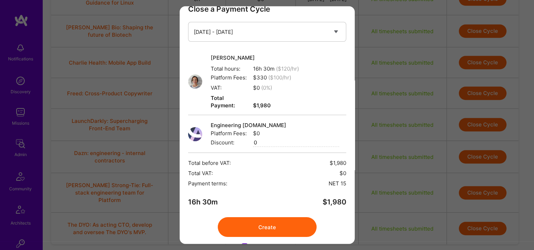
scroll to position [28, 0]
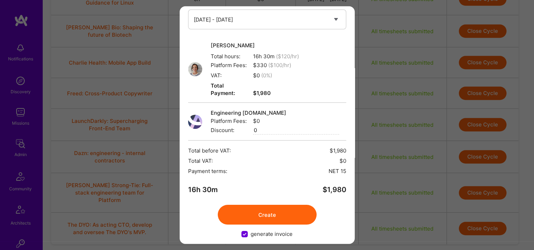
click at [265, 206] on button "Create" at bounding box center [267, 215] width 99 height 20
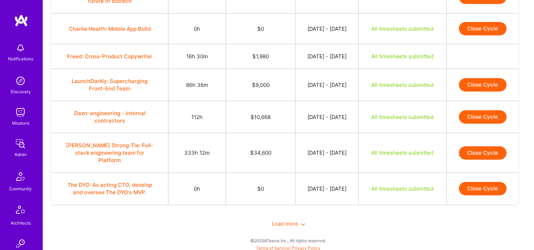
scroll to position [557, 0]
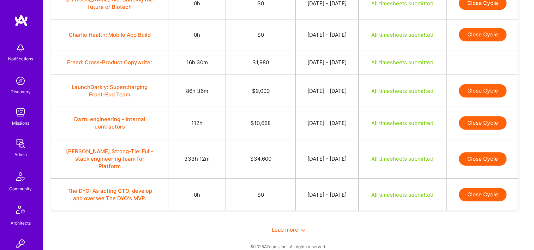
click at [473, 86] on button "Close Cycle" at bounding box center [483, 90] width 48 height 13
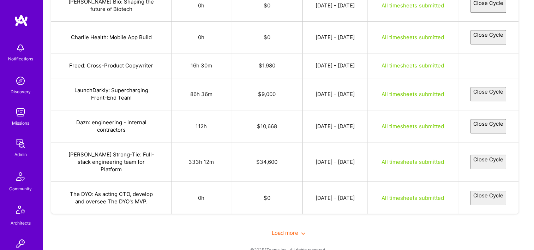
select select "68a36ba0b2d2732f4f40a2e6"
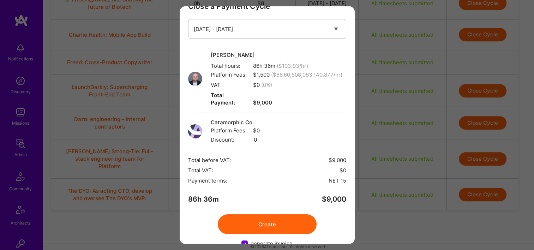
scroll to position [36, 0]
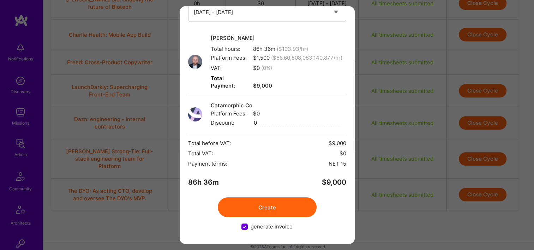
click at [275, 202] on button "Create" at bounding box center [267, 207] width 99 height 20
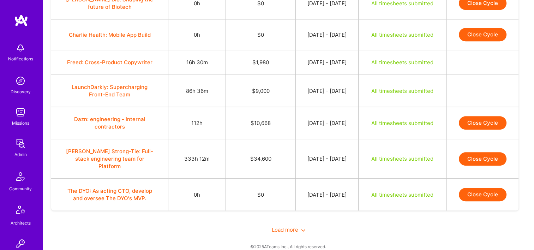
click at [477, 121] on button "Close Cycle" at bounding box center [483, 122] width 48 height 13
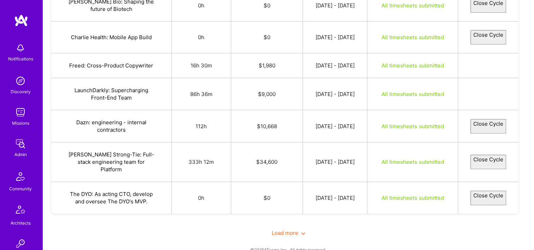
select select "68a2e281d10ca06bcca934ed"
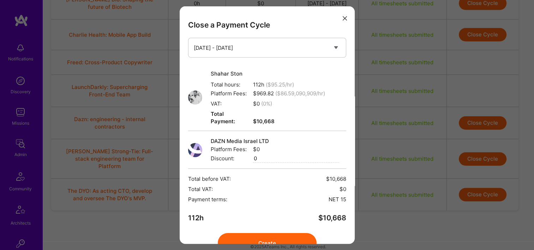
scroll to position [28, 0]
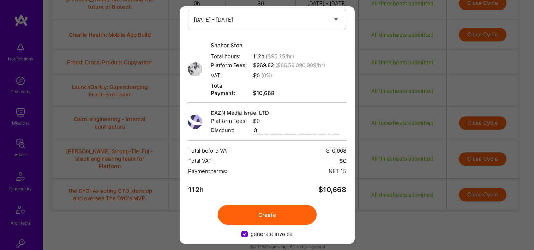
click at [288, 205] on button "Create" at bounding box center [267, 215] width 99 height 20
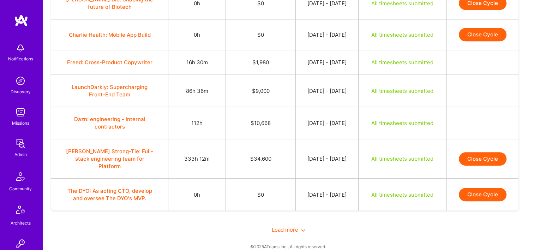
click at [496, 145] on td "Close Cycle" at bounding box center [482, 159] width 72 height 40
click at [485, 152] on button "Close Cycle" at bounding box center [483, 158] width 48 height 13
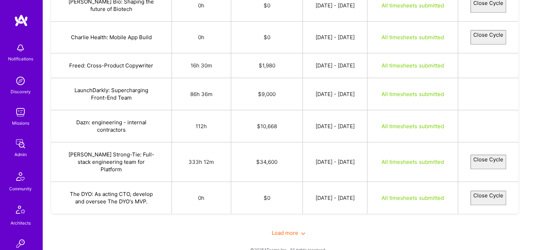
select select "68a054fdd17a19b5393a8afa"
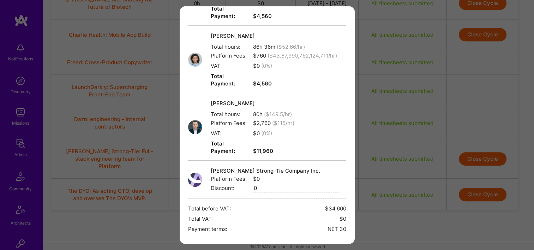
scroll to position [176, 0]
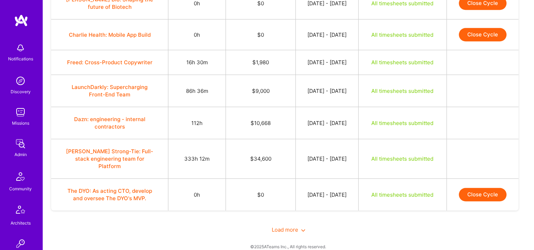
click at [284, 226] on span "Load more" at bounding box center [289, 229] width 34 height 7
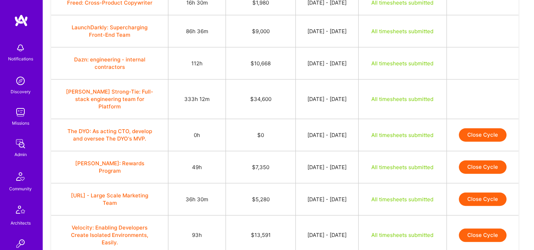
scroll to position [628, 0]
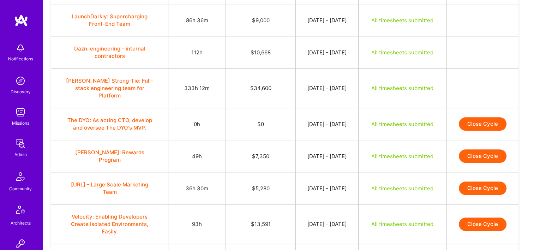
click at [484, 149] on button "Close Cycle" at bounding box center [483, 155] width 48 height 13
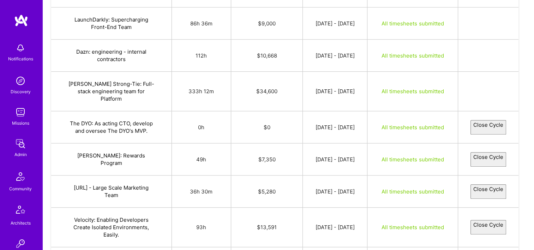
select select "68a2875fd10ca0006ea933d0"
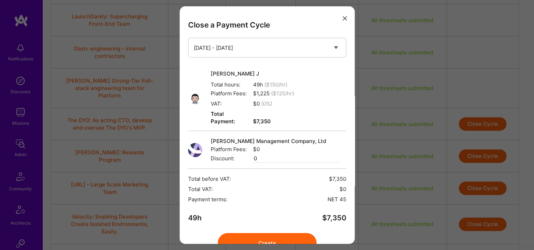
scroll to position [28, 0]
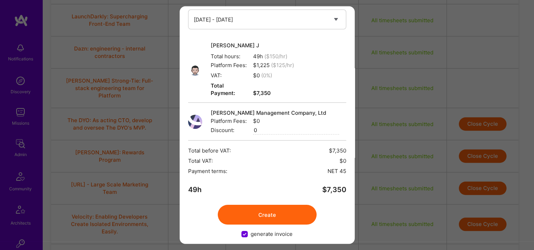
click at [288, 215] on button "Create" at bounding box center [267, 215] width 99 height 20
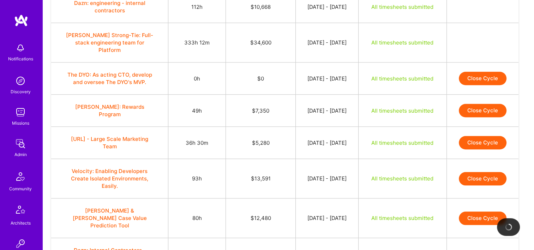
scroll to position [698, 0]
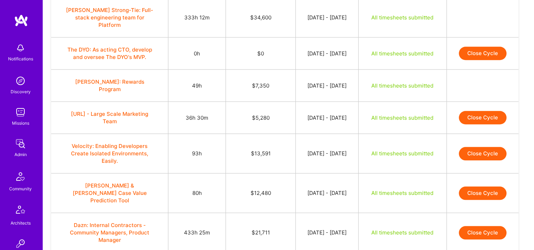
click at [483, 111] on button "Close Cycle" at bounding box center [483, 117] width 48 height 13
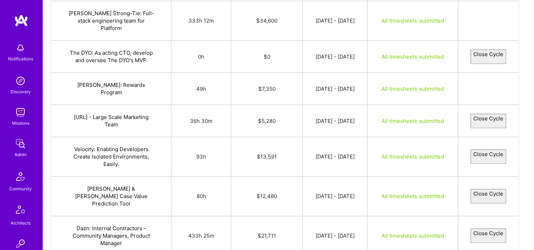
select select "68a4425930b5734174e650bd"
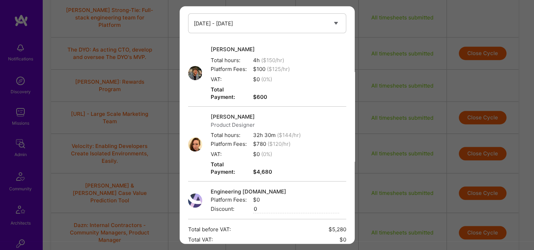
scroll to position [96, 0]
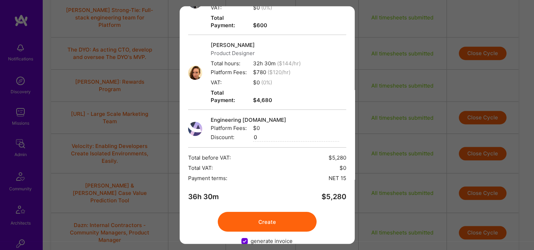
click at [278, 212] on button "Create" at bounding box center [267, 222] width 99 height 20
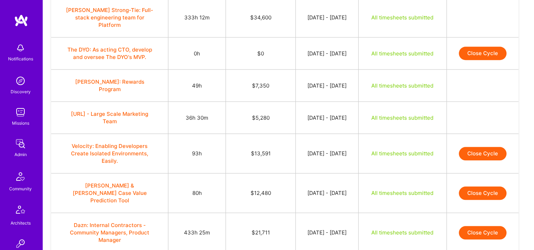
click at [484, 147] on button "Close Cycle" at bounding box center [483, 153] width 48 height 13
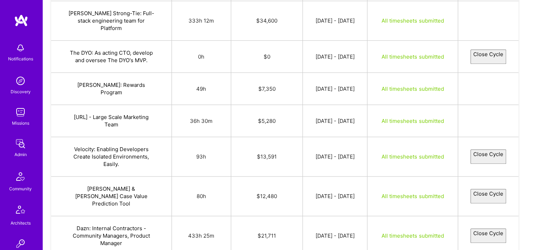
select select "688c9e44151bb0c098faccff"
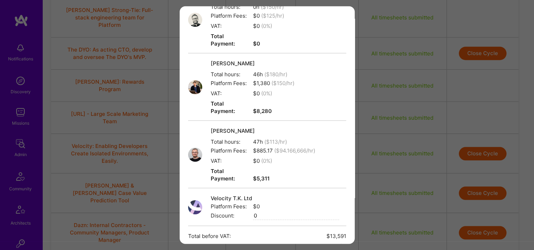
scroll to position [148, 0]
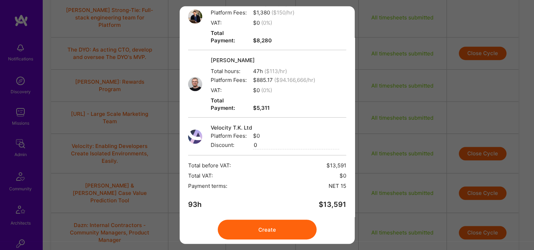
click at [237, 219] on button "Create" at bounding box center [267, 229] width 99 height 20
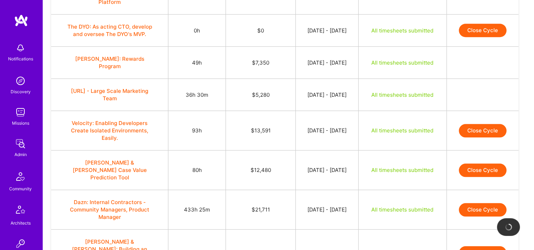
scroll to position [733, 0]
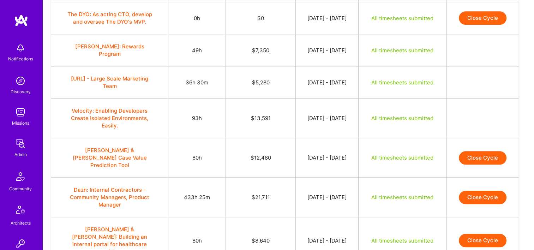
click at [465, 145] on td "Close Cycle" at bounding box center [482, 158] width 72 height 40
click at [480, 151] on button "Close Cycle" at bounding box center [483, 157] width 48 height 13
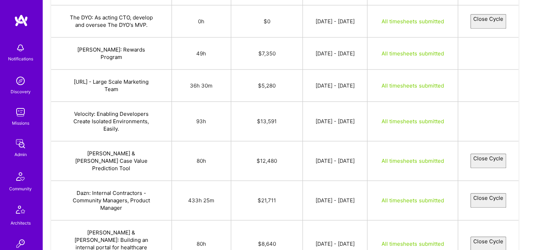
select select "68a051f4528a9778e5976eed"
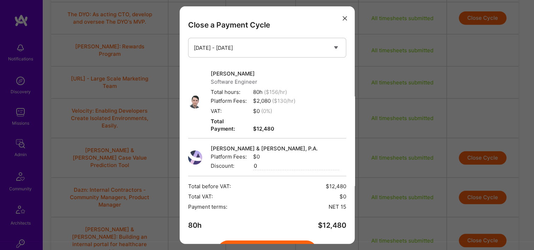
click at [285, 240] on button "Create" at bounding box center [267, 250] width 99 height 20
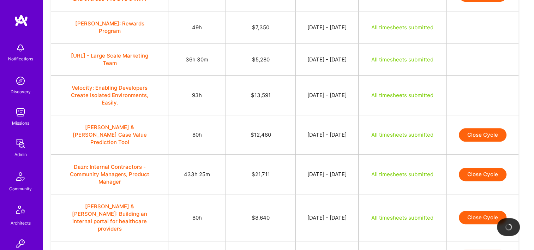
scroll to position [769, 0]
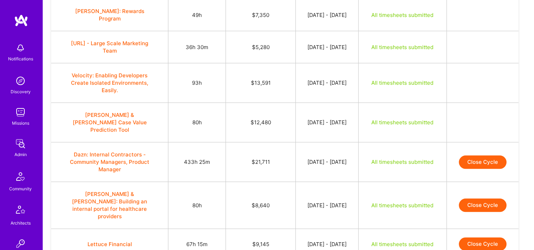
click at [470, 155] on button "Close Cycle" at bounding box center [483, 161] width 48 height 13
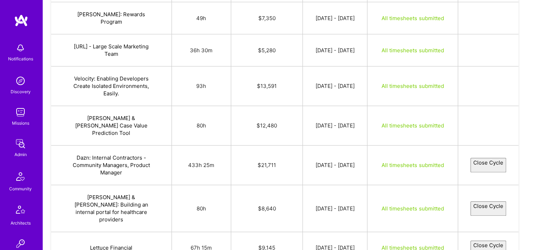
select select "689fbd34528a977fe3976c2b"
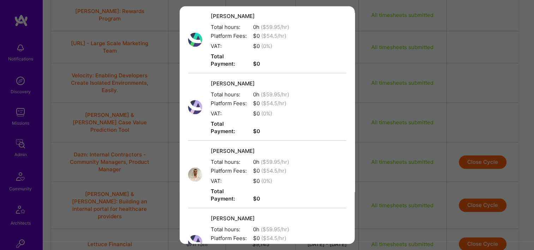
scroll to position [1706, 0]
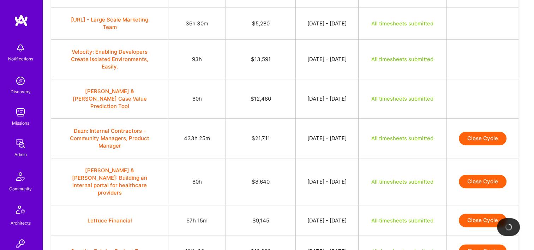
scroll to position [804, 0]
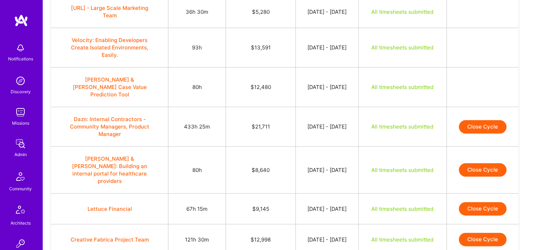
click at [468, 120] on button "Close Cycle" at bounding box center [483, 126] width 48 height 13
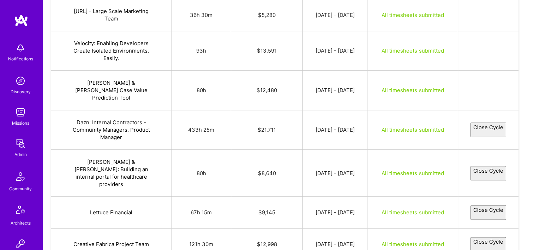
select select "689fbd34528a977fe3976c2b"
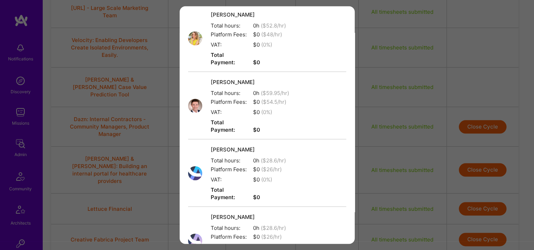
scroll to position [1706, 0]
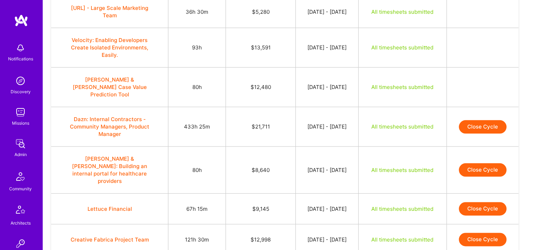
click at [488, 120] on button "Close Cycle" at bounding box center [483, 126] width 48 height 13
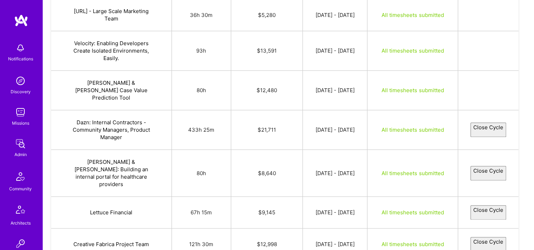
select select "689fbd34528a977fe3976c2b"
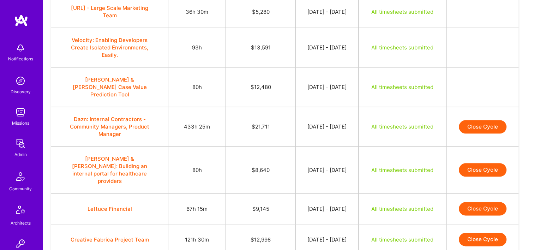
click at [486, 163] on button "Close Cycle" at bounding box center [483, 169] width 48 height 13
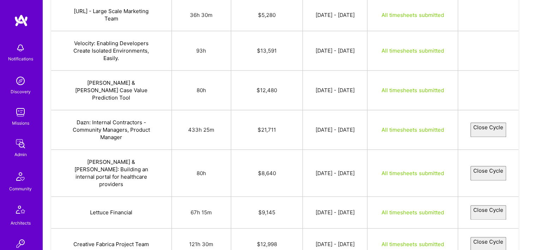
select select "68a33fdbc5298c83a49d2d0a"
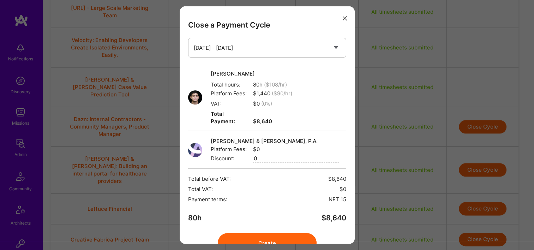
click at [300, 234] on button "Create" at bounding box center [267, 243] width 99 height 20
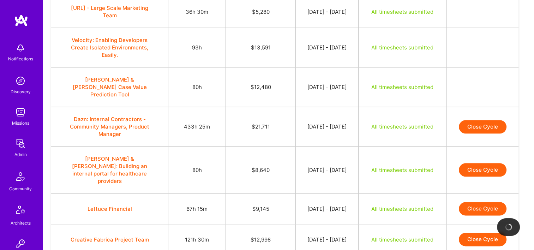
scroll to position [839, 0]
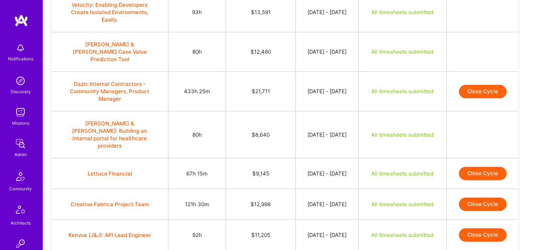
click at [478, 167] on button "Close Cycle" at bounding box center [483, 173] width 48 height 13
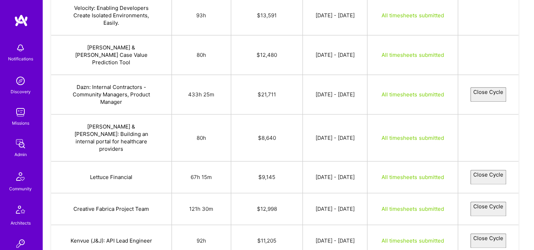
select select "68a427f1ada252604205d508"
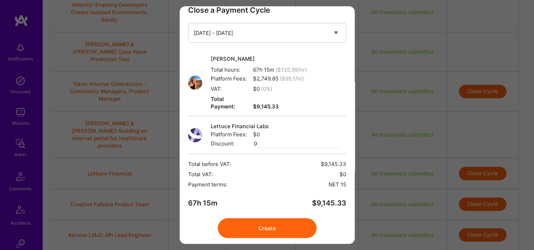
scroll to position [28, 0]
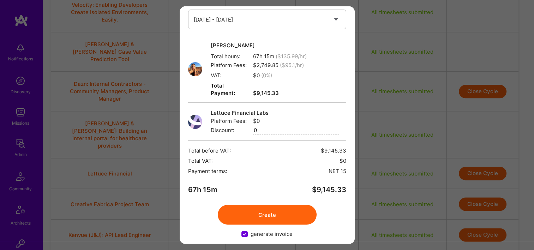
click at [301, 205] on button "Create" at bounding box center [267, 215] width 99 height 20
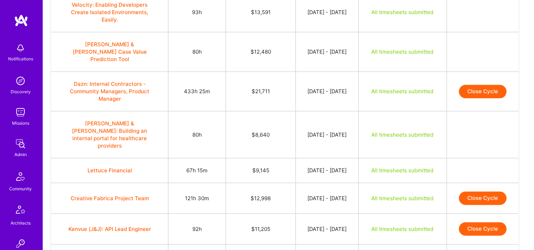
click at [465, 191] on button "Close Cycle" at bounding box center [483, 197] width 48 height 13
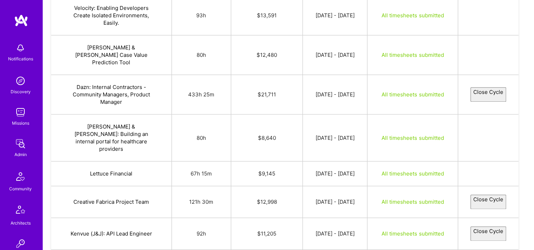
select select "68a37db60b8ec9289b7aeeec"
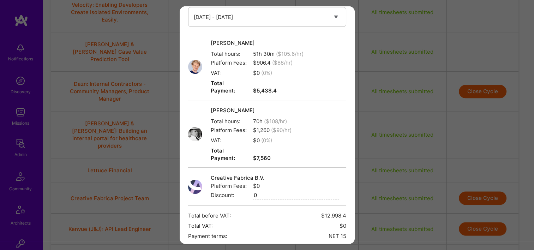
scroll to position [88, 0]
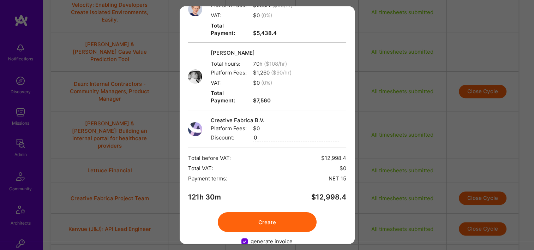
click at [270, 212] on button "Create" at bounding box center [267, 222] width 99 height 20
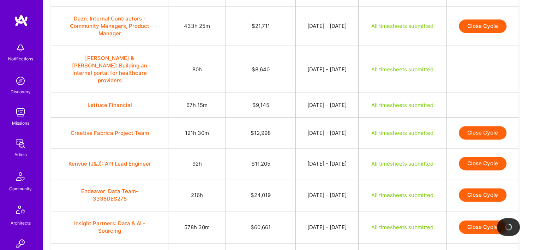
scroll to position [874, 0]
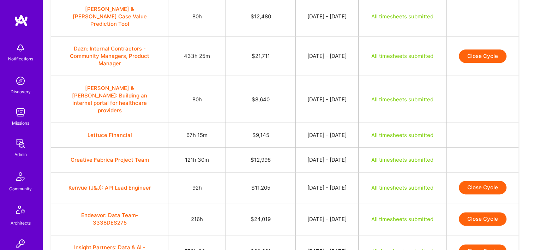
click at [471, 181] on button "Close Cycle" at bounding box center [483, 187] width 48 height 13
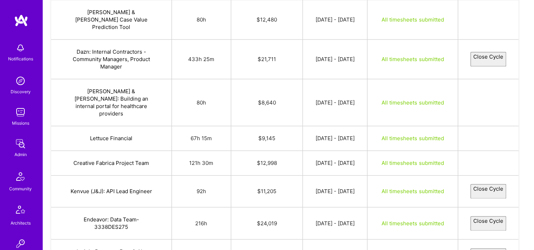
select select "68a4282ebb6f0455dd15a90c"
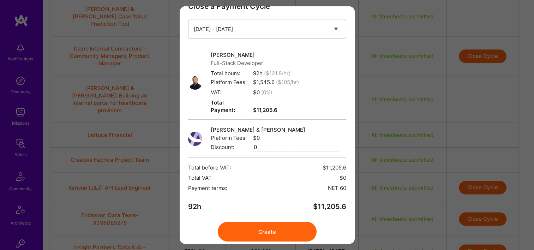
scroll to position [36, 0]
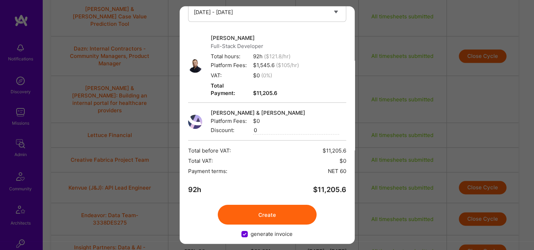
click at [277, 205] on button "Create" at bounding box center [267, 215] width 99 height 20
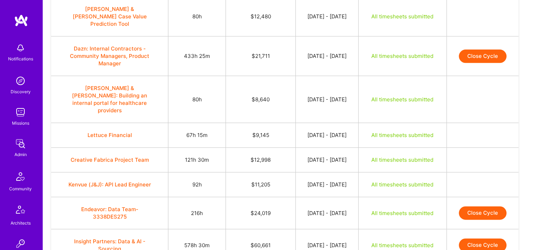
click at [499, 206] on button "Close Cycle" at bounding box center [483, 212] width 48 height 13
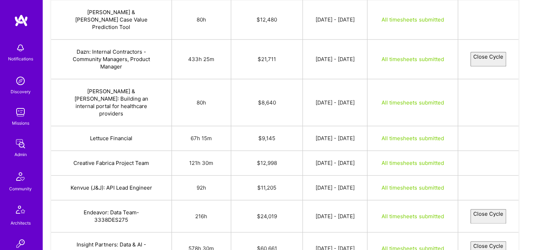
select select "68a06865528a97bc0b976fbb"
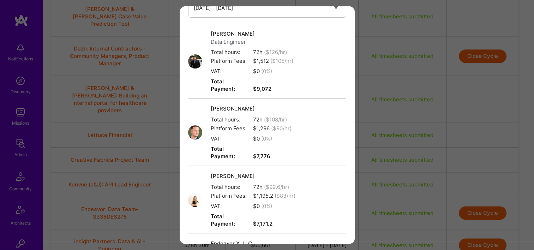
scroll to position [156, 0]
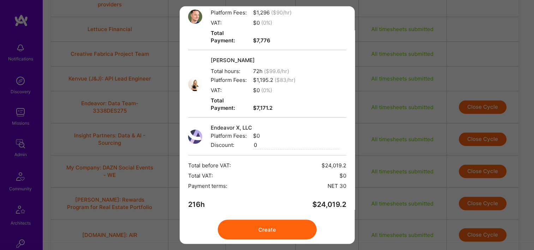
click at [301, 219] on button "Create" at bounding box center [267, 229] width 99 height 20
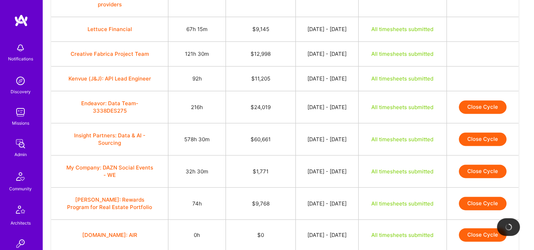
scroll to position [910, 0]
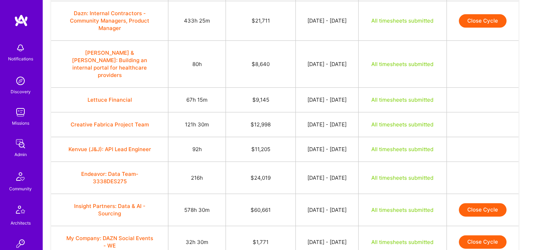
click at [483, 203] on button "Close Cycle" at bounding box center [483, 209] width 48 height 13
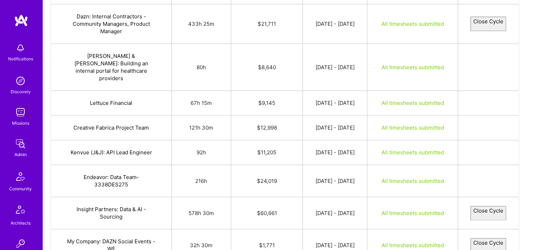
select select "689fc30d528a978490976c52"
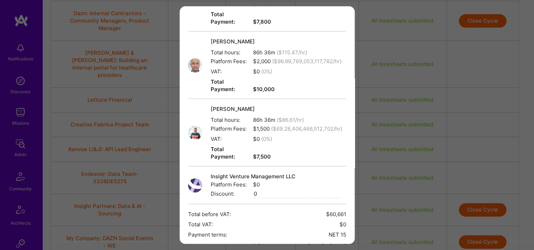
scroll to position [425, 0]
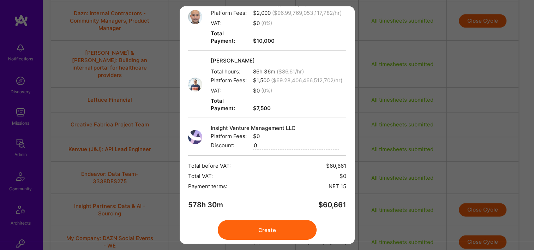
click at [303, 220] on button "Create" at bounding box center [267, 230] width 99 height 20
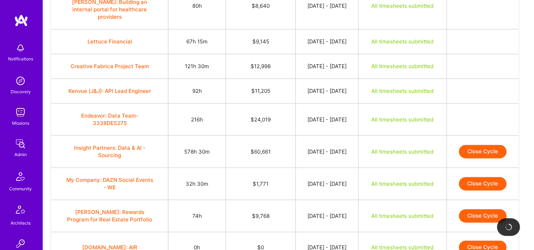
scroll to position [980, 0]
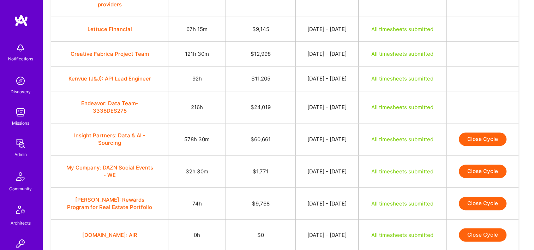
click at [479, 123] on td "Close Cycle" at bounding box center [482, 139] width 72 height 32
click at [475, 132] on button "Close Cycle" at bounding box center [483, 138] width 48 height 13
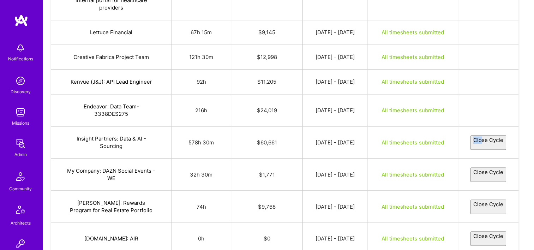
select select "689fc30d528a978490976c52"
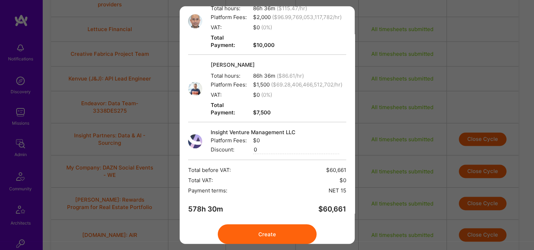
scroll to position [425, 0]
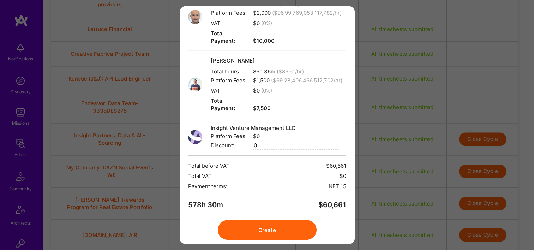
click at [293, 220] on button "Create" at bounding box center [267, 230] width 99 height 20
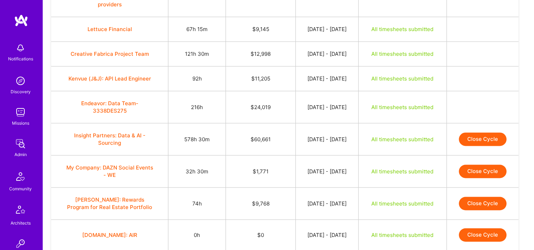
click at [486, 132] on button "Close Cycle" at bounding box center [483, 138] width 48 height 13
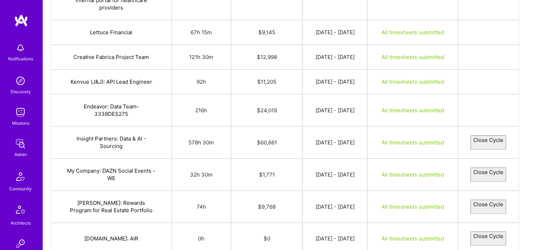
select select "689fc30d528a978490976c52"
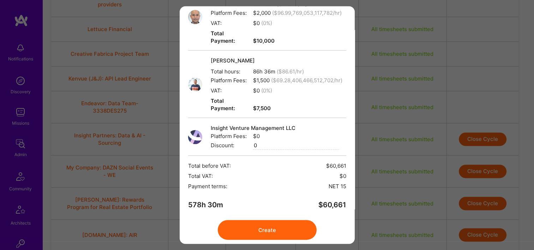
click at [289, 220] on button "Create" at bounding box center [267, 230] width 99 height 20
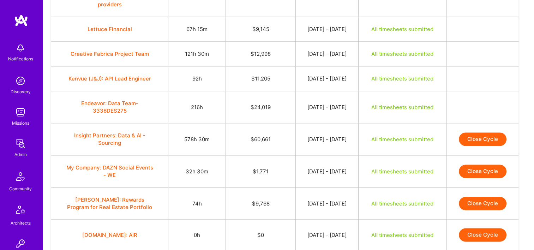
click at [480, 164] on button "Close Cycle" at bounding box center [483, 170] width 48 height 13
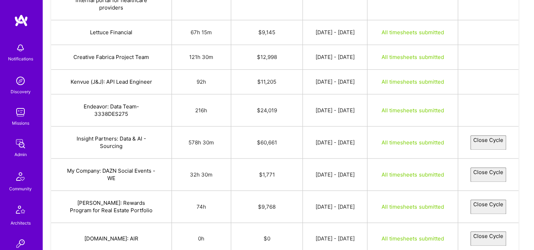
select select "689fbc34528a979ea5976c27"
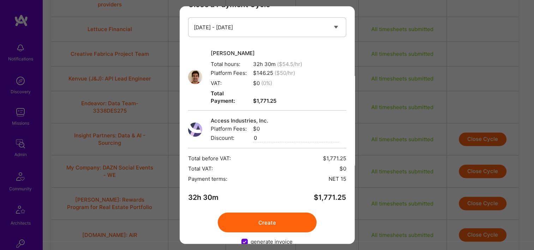
scroll to position [28, 0]
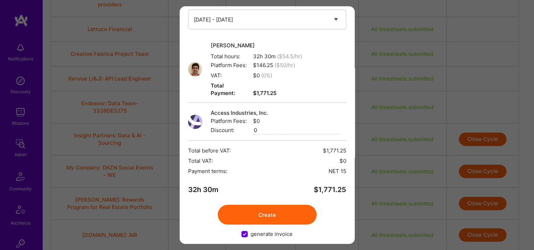
click at [241, 205] on button "Create" at bounding box center [267, 215] width 99 height 20
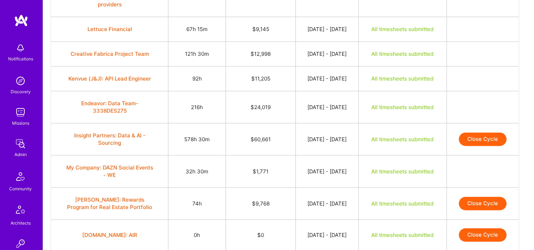
click at [485, 196] on button "Close Cycle" at bounding box center [483, 202] width 48 height 13
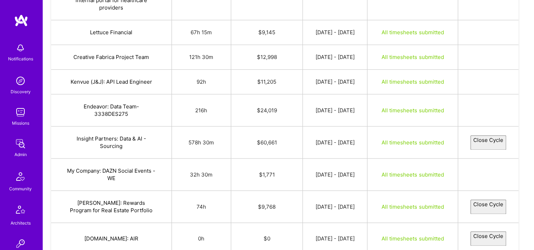
select select "68a342b7b2d273161040a14e"
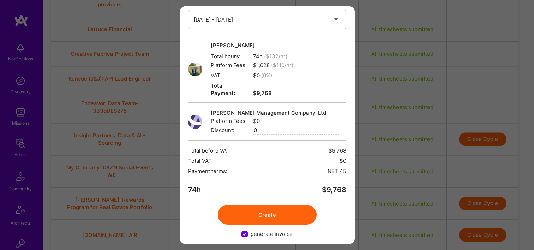
click at [256, 210] on button "Create" at bounding box center [267, 215] width 99 height 20
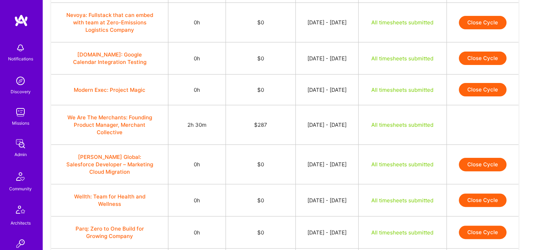
scroll to position [0, 0]
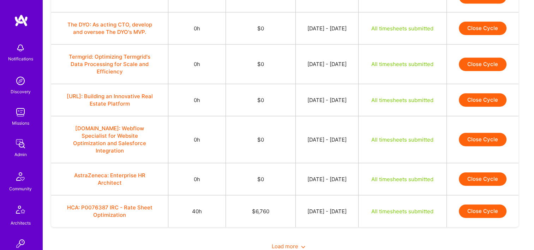
scroll to position [579, 0]
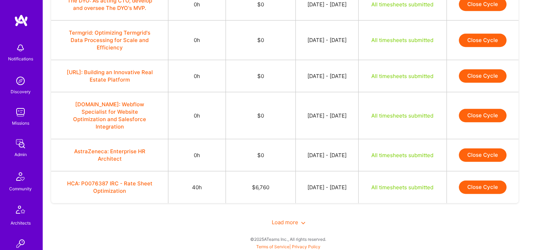
click at [472, 185] on button "Close Cycle" at bounding box center [483, 186] width 48 height 13
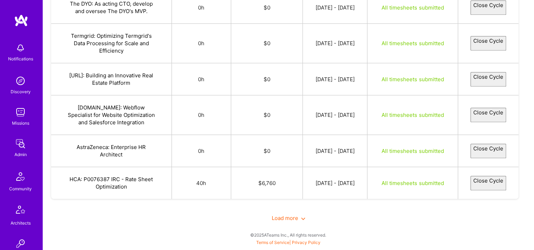
select select "68a3848e51e8af543667b5a2"
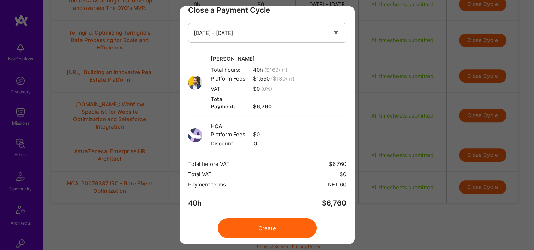
scroll to position [28, 0]
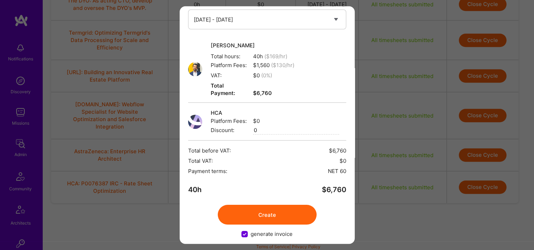
click at [250, 217] on div "Close a Payment Cycle Select a payment cycle Aug 16 - Aug 31 Ben Saini Total ho…" at bounding box center [267, 124] width 175 height 237
click at [248, 212] on button "Create" at bounding box center [267, 215] width 99 height 20
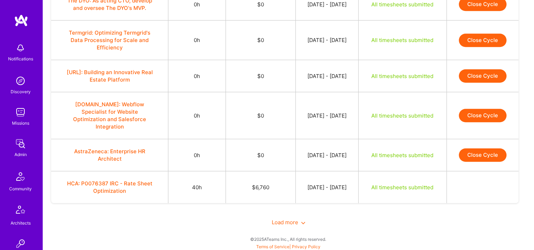
click at [284, 222] on span "Load more" at bounding box center [289, 222] width 34 height 7
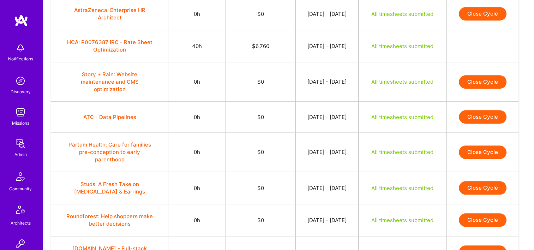
scroll to position [897, 0]
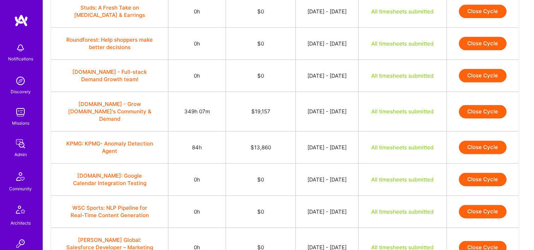
click at [481, 107] on button "Close Cycle" at bounding box center [483, 111] width 48 height 13
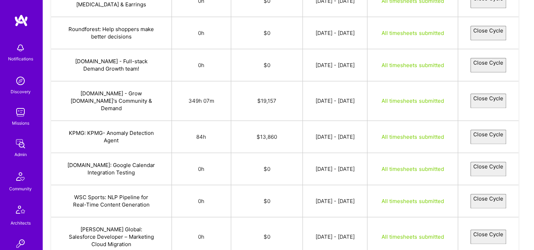
select select "68a096d181f31a0edd1da132"
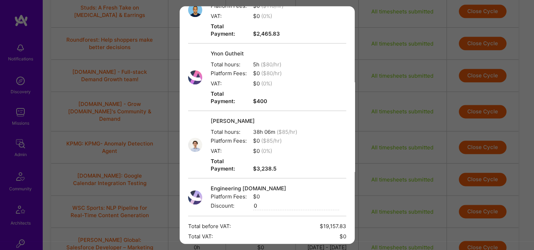
scroll to position [642, 0]
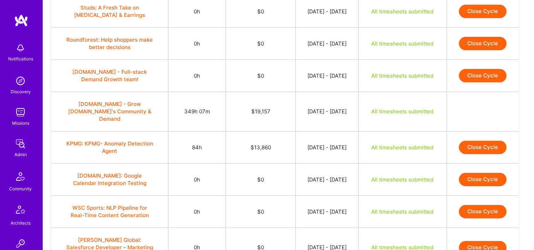
click at [501, 140] on button "Close Cycle" at bounding box center [483, 146] width 48 height 13
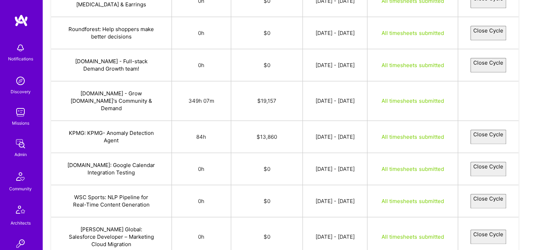
select select "688ceb0b65179658db2f8bc8"
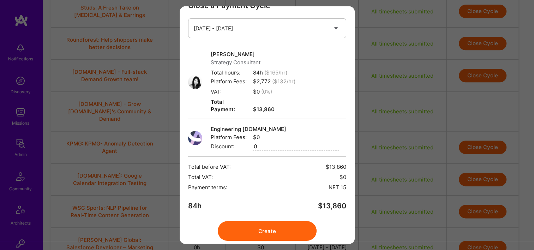
scroll to position [36, 0]
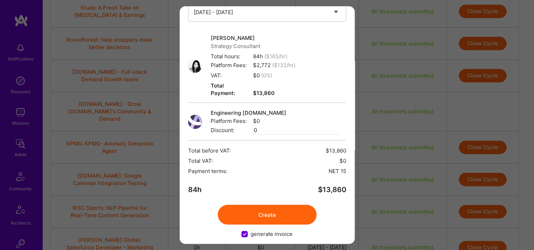
click at [284, 205] on button "Create" at bounding box center [267, 215] width 99 height 20
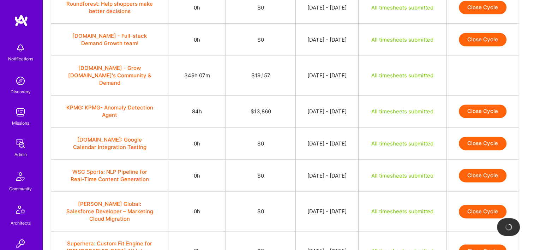
scroll to position [897, 0]
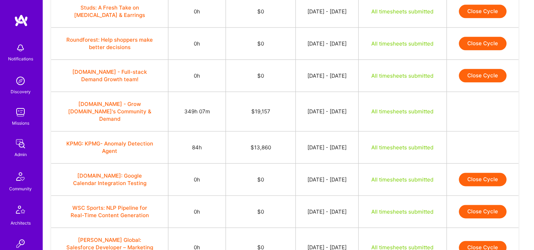
drag, startPoint x: 533, startPoint y: 152, endPoint x: 540, endPoint y: 58, distance: 94.4
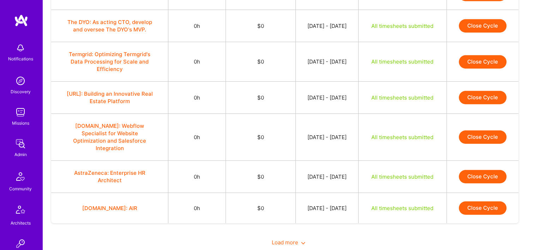
scroll to position [578, 0]
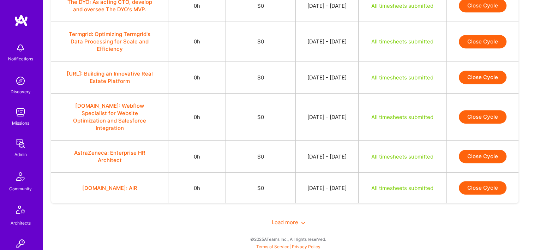
click at [296, 219] on span "Load more" at bounding box center [289, 222] width 34 height 7
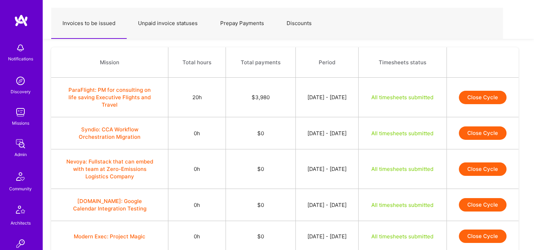
scroll to position [0, 0]
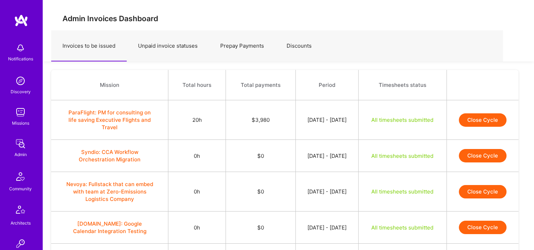
click at [98, 108] on td "ParaFlight: PM for consulting on life saving Executive Flights and Travel" at bounding box center [109, 120] width 117 height 40
click at [119, 120] on button "ParaFlight: PM for consulting on life saving Executive Flights and Travel" at bounding box center [110, 120] width 88 height 22
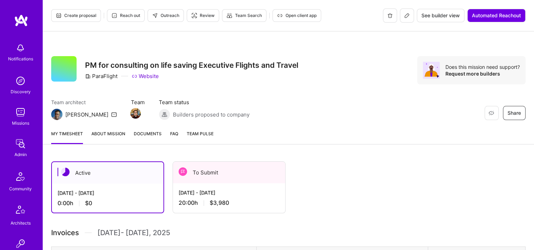
click at [225, 172] on div "To Submit" at bounding box center [229, 173] width 112 height 22
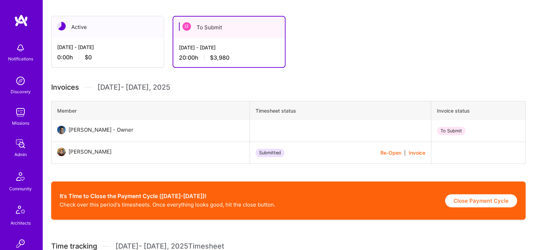
scroll to position [247, 0]
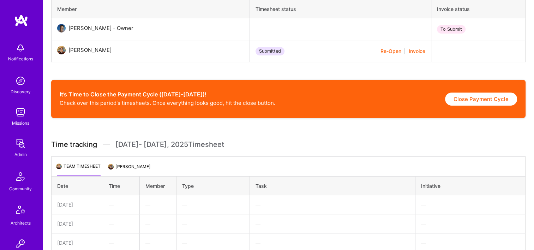
click at [470, 101] on button "Close Payment Cycle" at bounding box center [481, 98] width 72 height 13
select select "68af288163d4125bb1f2a472"
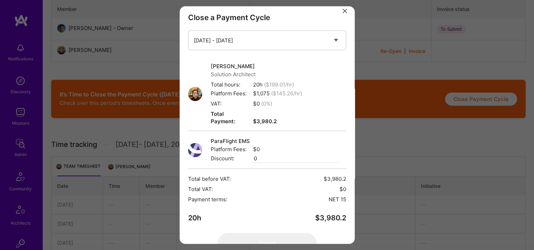
scroll to position [0, 0]
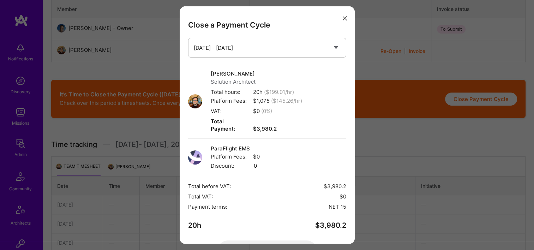
click at [393, 133] on div "Close a Payment Cycle Select a payment cycle [DATE] - [DATE] [PERSON_NAME] Solu…" at bounding box center [267, 125] width 534 height 250
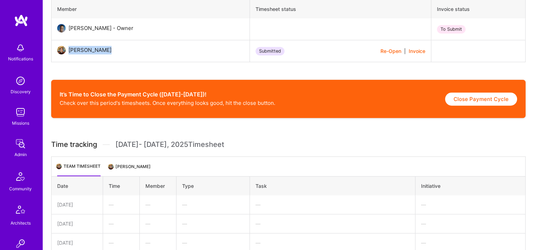
drag, startPoint x: 99, startPoint y: 47, endPoint x: 69, endPoint y: 52, distance: 30.2
click at [69, 52] on div "[PERSON_NAME]" at bounding box center [92, 50] width 52 height 8
copy div "[PERSON_NAME]"
click at [280, 143] on h3 "Time tracking Aug 16 - Aug 31 , 2025 Timesheet" at bounding box center [288, 144] width 474 height 9
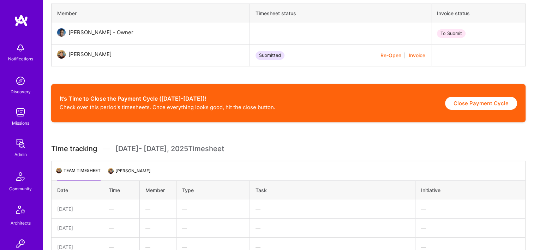
scroll to position [212, 0]
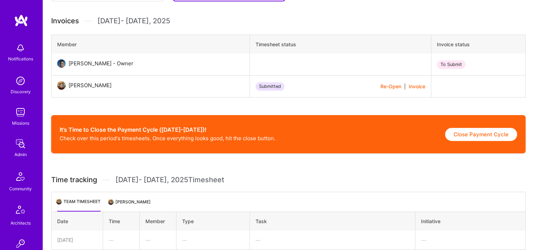
click at [493, 133] on button "Close Payment Cycle" at bounding box center [481, 134] width 72 height 13
select select "68af288163d4125bb1f2a472"
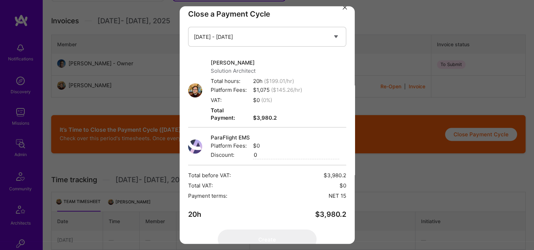
scroll to position [0, 0]
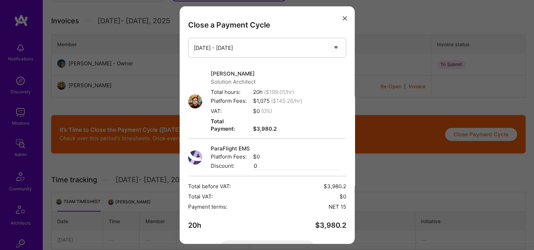
click at [340, 21] on button "modal" at bounding box center [344, 18] width 8 height 12
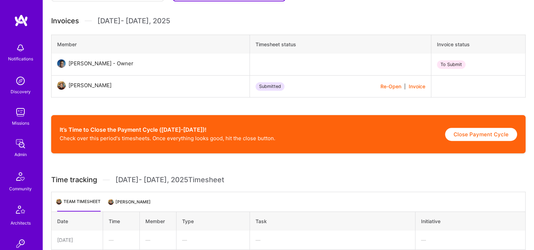
click at [471, 139] on button "Close Payment Cycle" at bounding box center [481, 134] width 72 height 13
select select "68af288163d4125bb1f2a472"
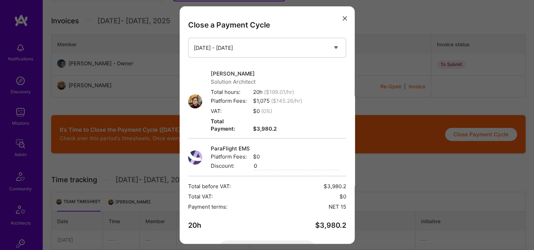
scroll to position [23, 0]
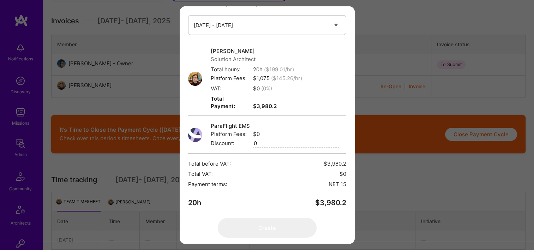
click at [145, 68] on div "Close a Payment Cycle Select a payment cycle Aug 16 - Aug 31 Asaf Zamir Solutio…" at bounding box center [267, 125] width 534 height 250
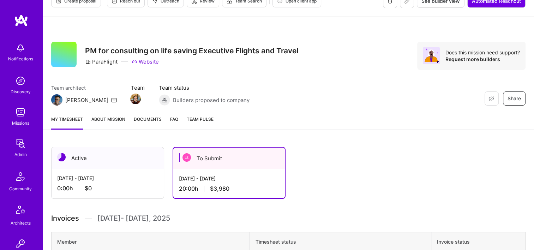
scroll to position [0, 0]
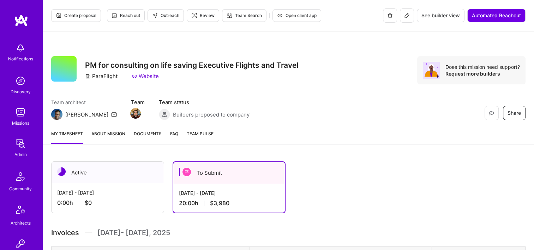
click at [296, 20] on button "Open client app" at bounding box center [296, 15] width 49 height 13
click at [223, 200] on span "$3,980" at bounding box center [219, 202] width 19 height 7
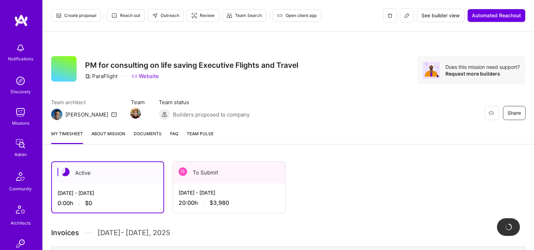
scroll to position [106, 0]
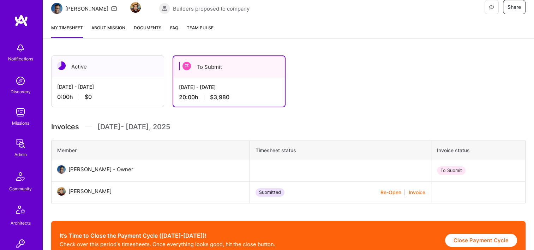
click at [468, 240] on button "Close Payment Cycle" at bounding box center [481, 240] width 72 height 13
select select "68af288163d4125bb1f2a472"
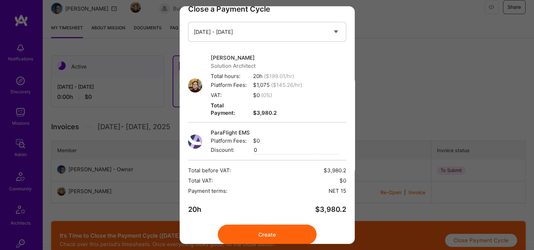
scroll to position [23, 0]
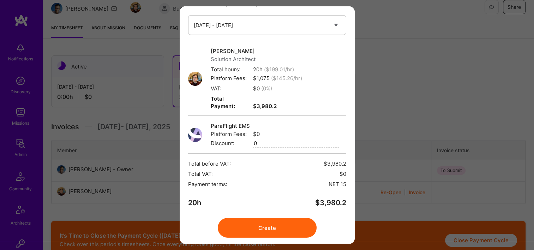
click at [296, 218] on button "Create" at bounding box center [267, 228] width 99 height 20
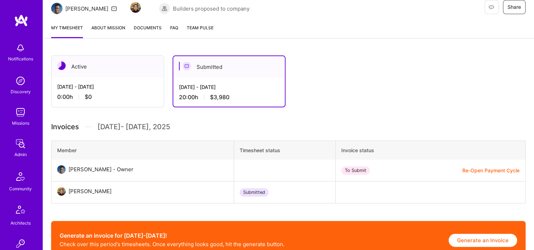
click at [485, 238] on button "Generate an Invoice" at bounding box center [482, 240] width 68 height 13
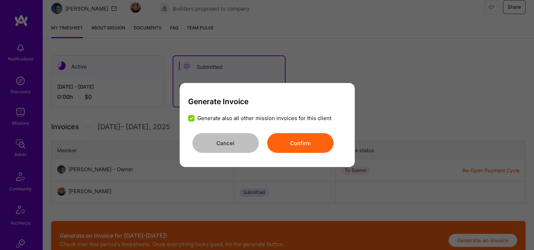
click at [308, 147] on button "Confirm" at bounding box center [300, 143] width 66 height 20
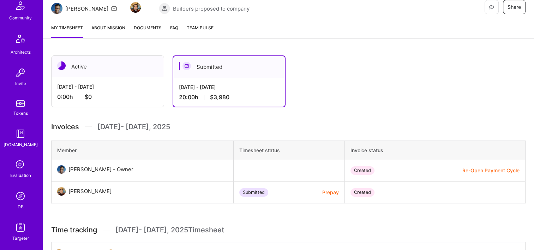
scroll to position [212, 0]
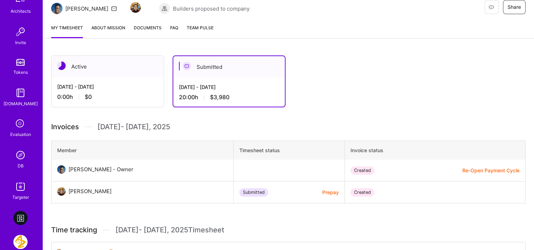
click at [19, 168] on div "DB" at bounding box center [21, 165] width 6 height 7
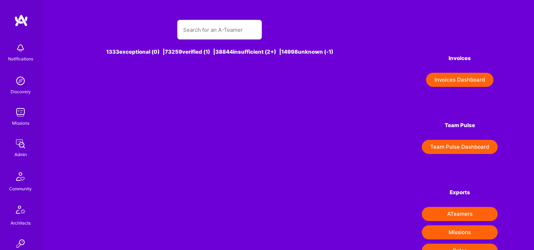
click at [479, 82] on button "Invoices Dashboard" at bounding box center [459, 80] width 67 height 14
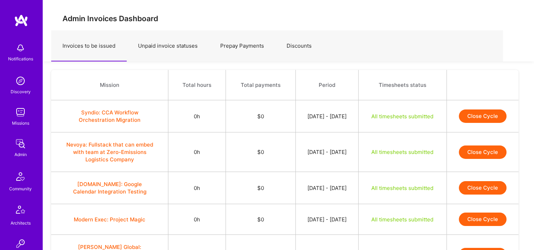
click at [246, 47] on link "Prepay Payments" at bounding box center [242, 46] width 66 height 31
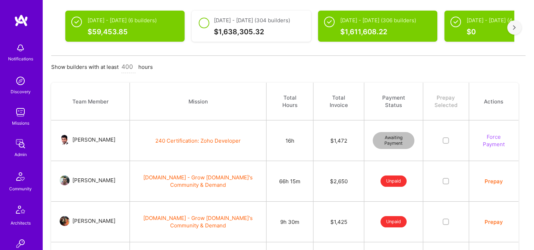
scroll to position [141, 0]
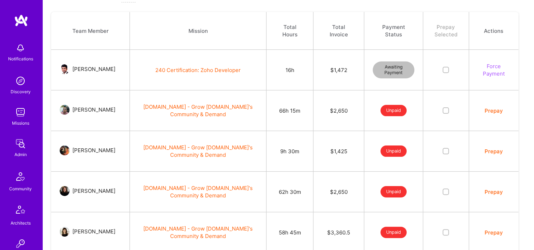
click at [487, 114] on td "Prepay" at bounding box center [493, 110] width 50 height 41
click at [487, 111] on button "Prepay" at bounding box center [493, 110] width 18 height 7
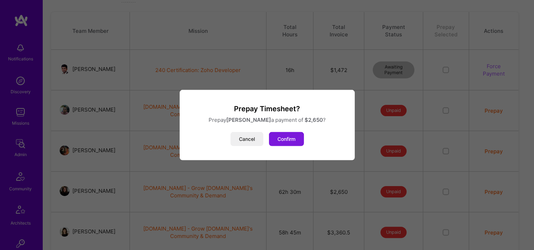
click at [280, 144] on button "Confirm" at bounding box center [286, 139] width 35 height 14
drag, startPoint x: 299, startPoint y: 139, endPoint x: 325, endPoint y: 140, distance: 25.4
click at [301, 140] on button "Confirm" at bounding box center [286, 139] width 35 height 14
click at [304, 138] on div "Cancel Confirm" at bounding box center [267, 139] width 158 height 14
click at [295, 141] on button "Confirm" at bounding box center [286, 139] width 35 height 14
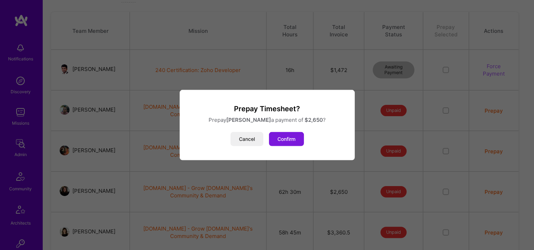
click at [296, 141] on button "Confirm" at bounding box center [286, 139] width 35 height 14
click at [402, 113] on div "Prepay Timesheet? Prepay [PERSON_NAME] a payment of $ 2,650 ? Cancel Confirm" at bounding box center [267, 125] width 534 height 250
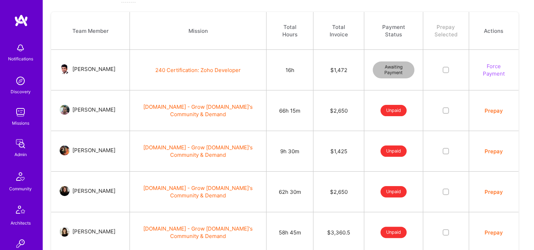
click at [495, 109] on button "Prepay" at bounding box center [493, 110] width 18 height 7
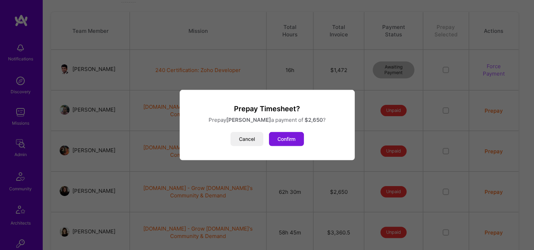
drag, startPoint x: 307, startPoint y: 133, endPoint x: 279, endPoint y: 141, distance: 29.4
click at [306, 133] on div "Cancel Confirm" at bounding box center [267, 139] width 158 height 14
click at [280, 141] on button "Confirm" at bounding box center [286, 139] width 35 height 14
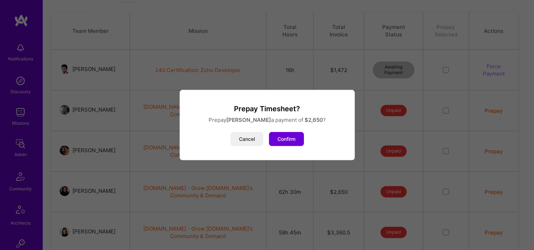
click at [312, 68] on div "Prepay Timesheet? Prepay [PERSON_NAME] a payment of $ 2,650 ? Cancel Confirm" at bounding box center [267, 125] width 534 height 250
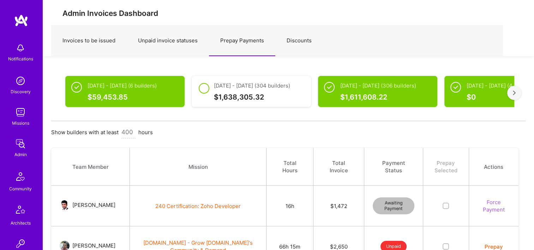
scroll to position [0, 0]
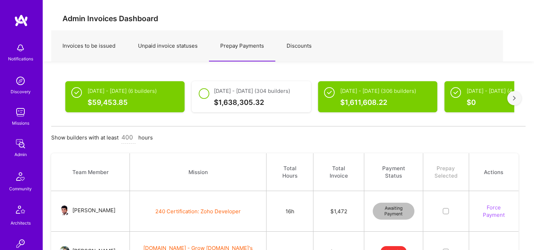
click at [514, 103] on div at bounding box center [514, 98] width 14 height 14
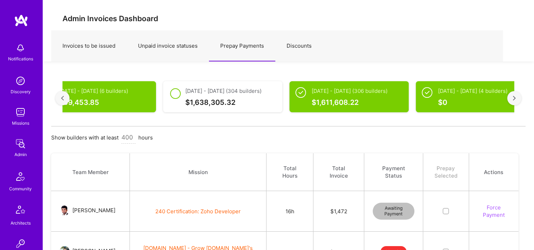
click at [514, 103] on div at bounding box center [514, 98] width 14 height 14
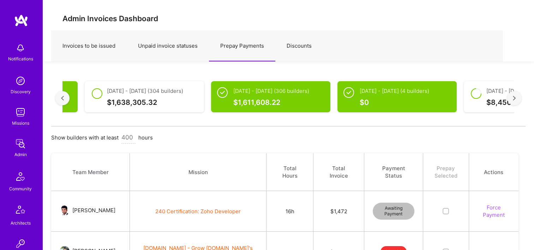
click at [514, 103] on div at bounding box center [514, 98] width 14 height 14
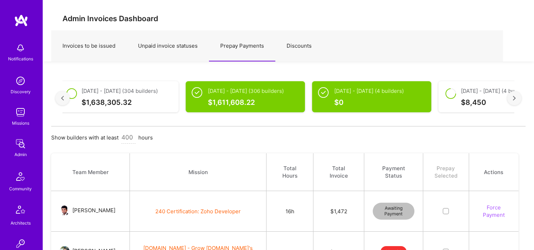
click at [514, 103] on div at bounding box center [514, 98] width 14 height 14
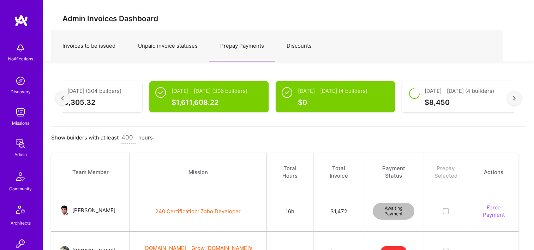
click at [514, 103] on div at bounding box center [514, 98] width 14 height 14
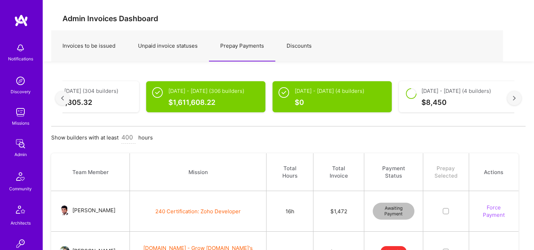
click at [514, 102] on div at bounding box center [514, 98] width 14 height 14
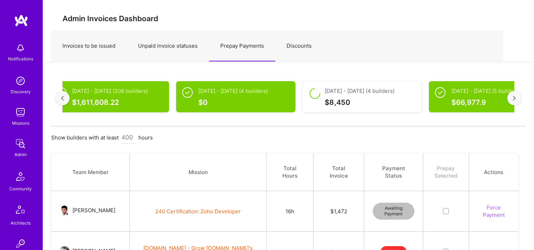
click at [514, 102] on div at bounding box center [514, 98] width 14 height 14
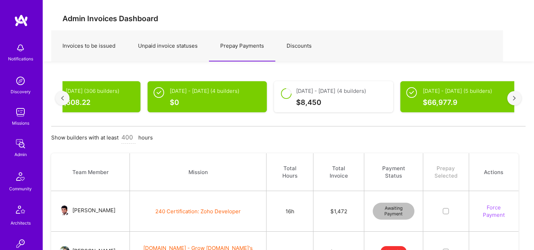
click at [514, 102] on div at bounding box center [514, 98] width 14 height 14
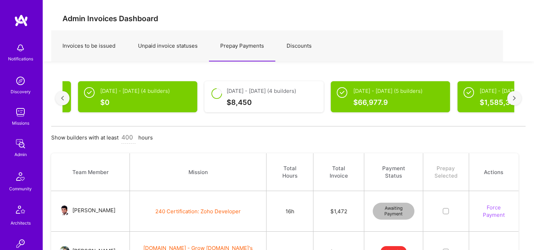
click at [514, 102] on div at bounding box center [514, 98] width 14 height 14
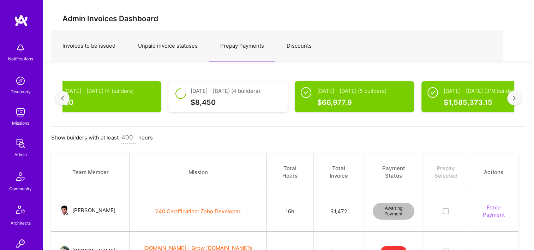
click at [514, 102] on div at bounding box center [514, 98] width 14 height 14
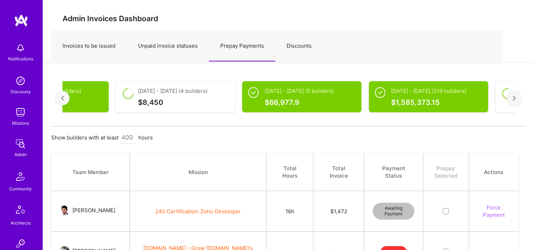
click at [514, 102] on div at bounding box center [514, 98] width 14 height 14
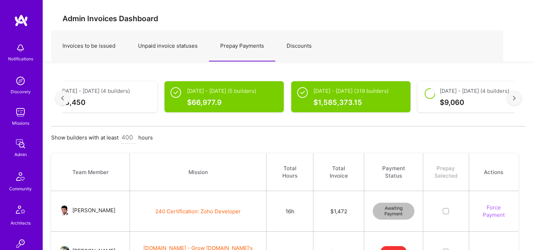
click at [514, 102] on div at bounding box center [514, 98] width 14 height 14
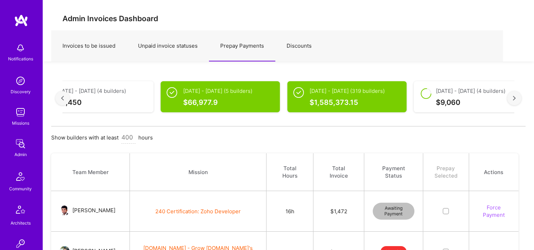
click at [514, 102] on div at bounding box center [514, 98] width 14 height 14
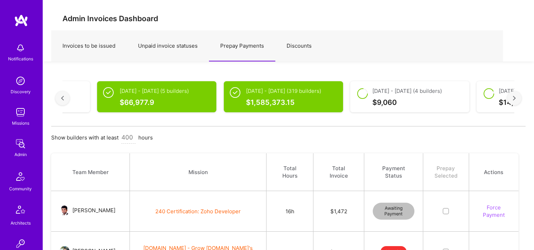
click at [514, 102] on div at bounding box center [514, 98] width 14 height 14
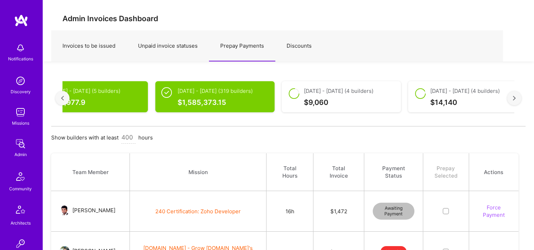
click at [514, 102] on div at bounding box center [514, 98] width 14 height 14
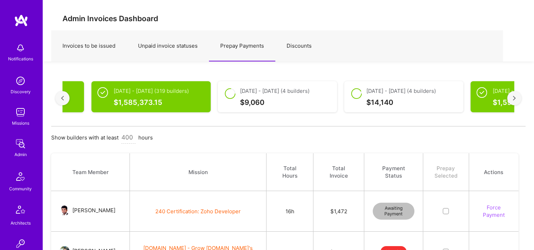
click at [514, 102] on div at bounding box center [514, 98] width 14 height 14
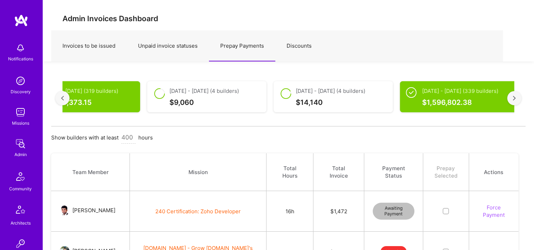
click at [513, 102] on div at bounding box center [514, 98] width 14 height 14
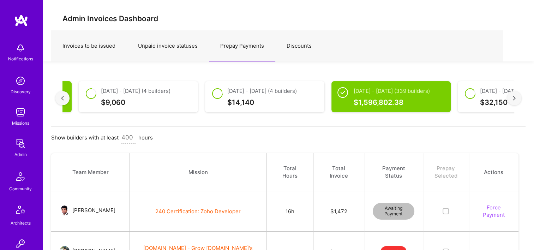
click at [513, 102] on div at bounding box center [514, 98] width 14 height 14
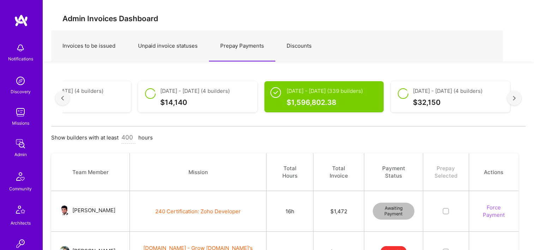
click at [513, 102] on div at bounding box center [514, 98] width 14 height 14
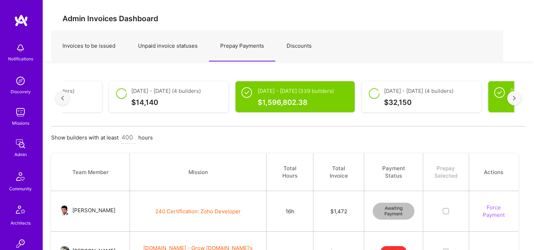
click at [513, 102] on div at bounding box center [514, 98] width 14 height 14
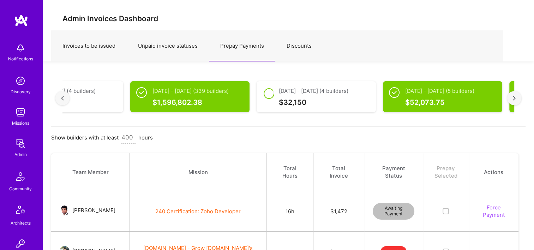
click at [513, 102] on div at bounding box center [514, 98] width 14 height 14
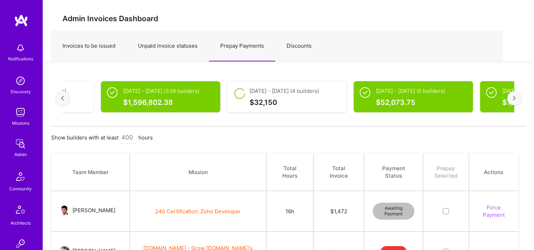
click at [513, 102] on div at bounding box center [514, 98] width 14 height 14
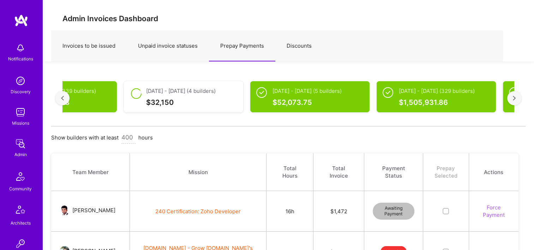
click at [513, 102] on div at bounding box center [514, 98] width 14 height 14
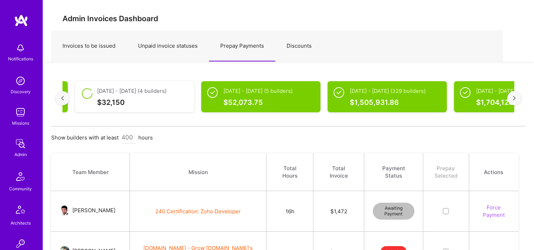
click at [513, 102] on div at bounding box center [514, 98] width 14 height 14
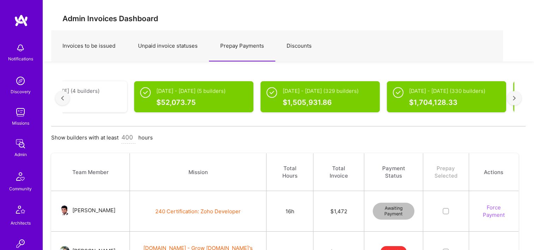
click at [513, 102] on div at bounding box center [514, 98] width 14 height 14
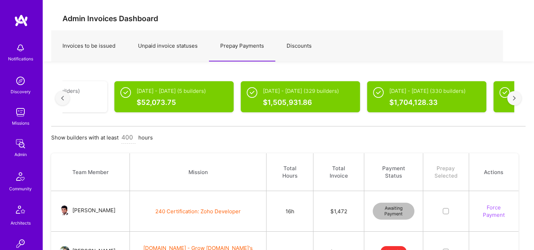
click at [513, 102] on div at bounding box center [514, 98] width 14 height 14
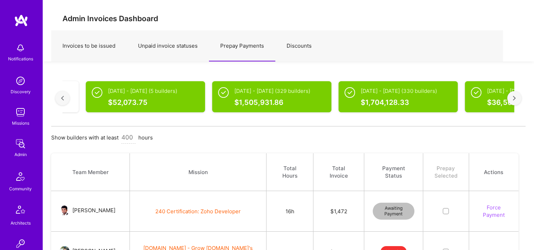
click at [512, 102] on div at bounding box center [514, 98] width 14 height 14
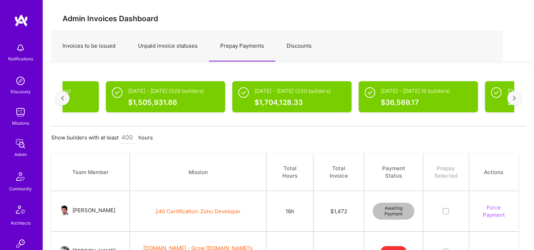
click at [512, 102] on div at bounding box center [514, 98] width 14 height 14
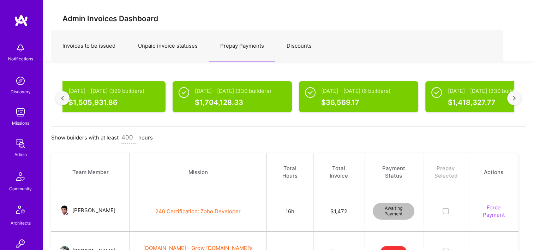
click at [512, 102] on div at bounding box center [514, 98] width 14 height 14
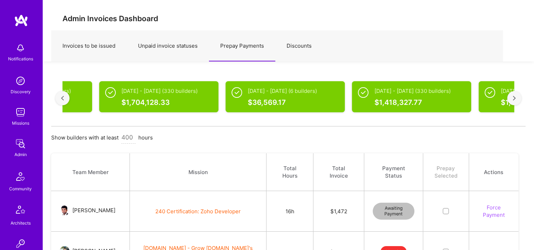
click at [512, 102] on div at bounding box center [514, 98] width 14 height 14
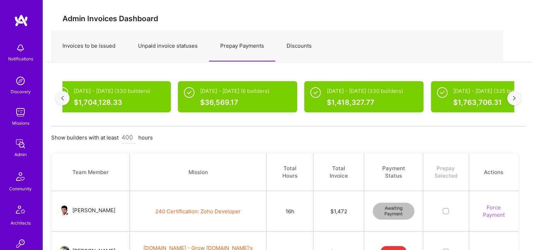
click at [512, 102] on div at bounding box center [514, 98] width 14 height 14
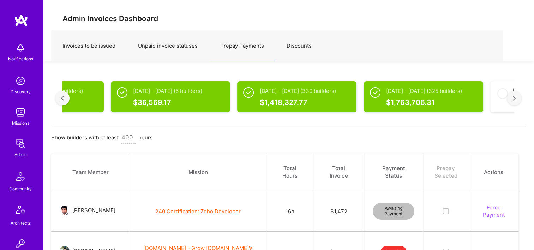
click at [512, 102] on div at bounding box center [514, 98] width 14 height 14
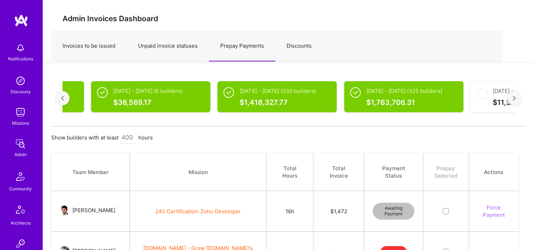
click at [512, 102] on div at bounding box center [514, 98] width 14 height 14
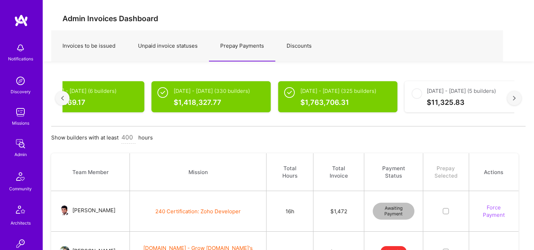
click at [512, 102] on div at bounding box center [514, 98] width 14 height 14
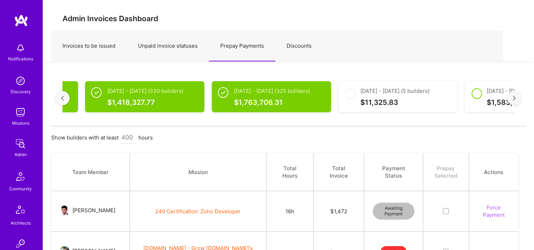
click at [512, 102] on div at bounding box center [514, 98] width 14 height 14
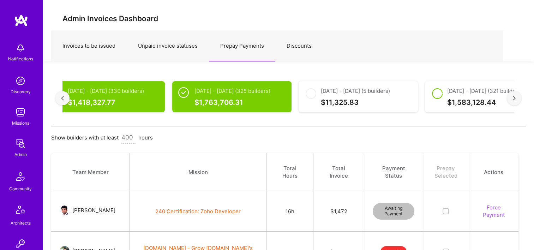
click at [512, 102] on div at bounding box center [514, 98] width 14 height 14
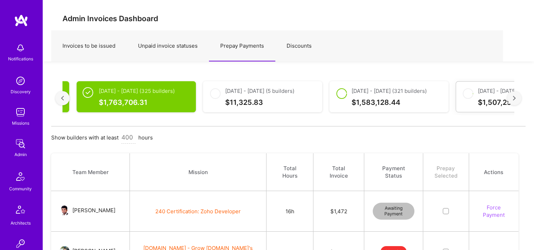
click at [512, 102] on div at bounding box center [514, 98] width 14 height 14
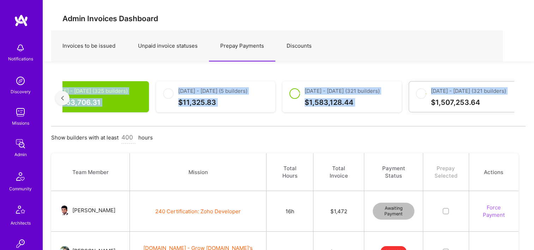
click at [512, 102] on div "$ 1,507,253.64" at bounding box center [476, 102] width 91 height 7
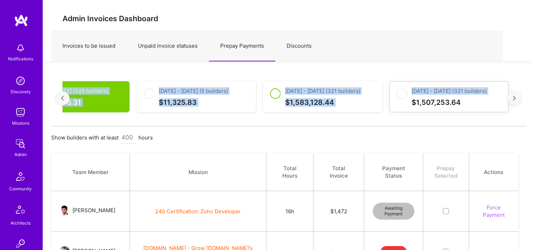
click at [512, 102] on div at bounding box center [514, 98] width 14 height 14
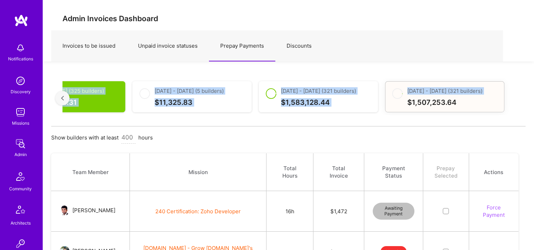
click at [442, 101] on div "$ 1,507,253.64" at bounding box center [452, 102] width 91 height 7
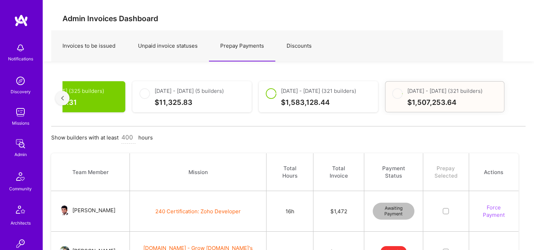
click at [419, 106] on div "$ 1,507,253.64" at bounding box center [452, 102] width 91 height 7
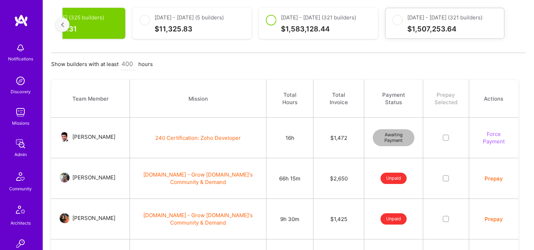
scroll to position [176, 0]
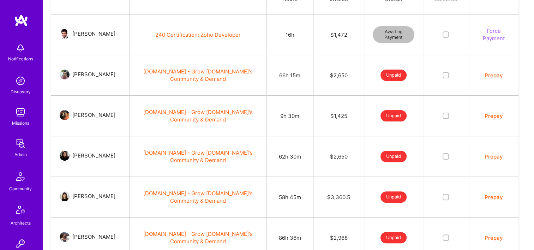
click at [496, 75] on button "Prepay" at bounding box center [493, 75] width 18 height 7
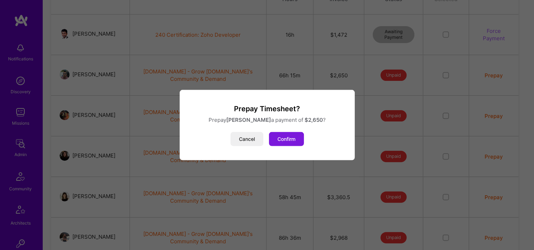
click at [284, 138] on button "Confirm" at bounding box center [286, 139] width 35 height 14
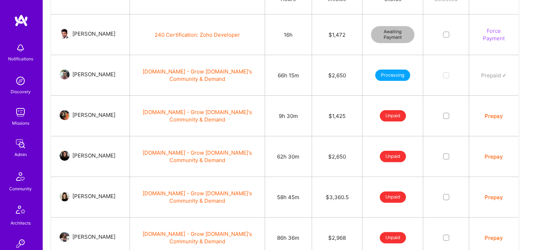
click at [493, 117] on button "Prepay" at bounding box center [493, 115] width 18 height 7
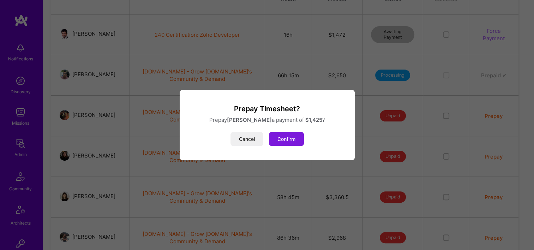
click at [284, 137] on button "Confirm" at bounding box center [286, 139] width 35 height 14
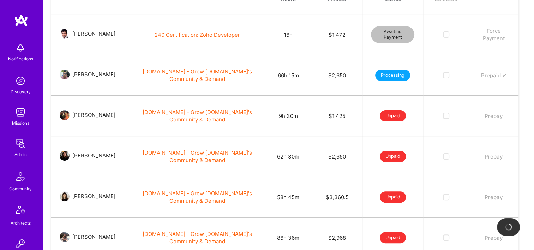
scroll to position [212, 0]
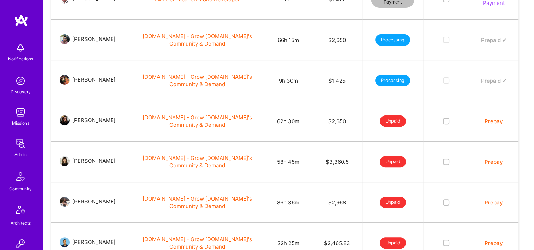
click at [500, 120] on button "Prepay" at bounding box center [493, 120] width 18 height 7
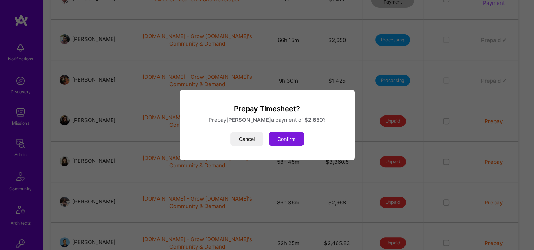
click at [277, 136] on button "Confirm" at bounding box center [286, 139] width 35 height 14
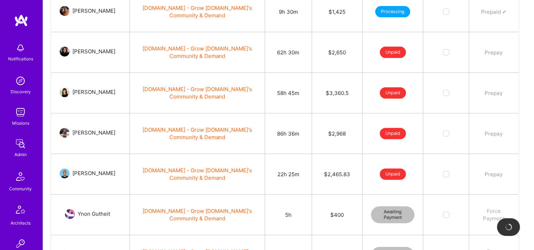
scroll to position [282, 0]
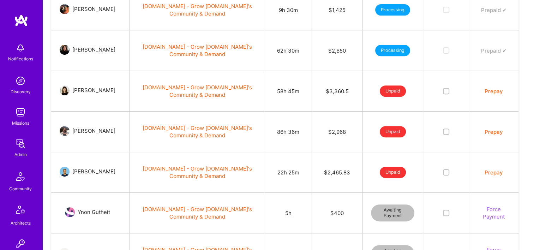
click at [490, 93] on button "Prepay" at bounding box center [493, 90] width 18 height 7
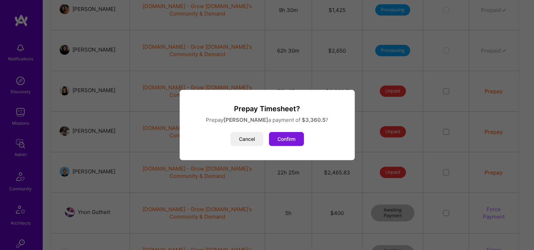
click at [292, 137] on button "Confirm" at bounding box center [286, 139] width 35 height 14
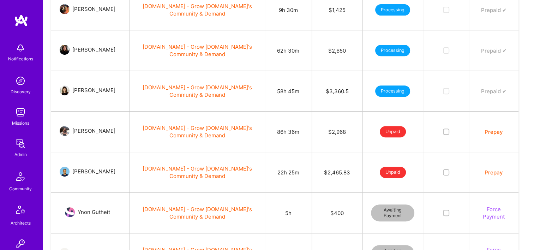
click at [494, 130] on button "Prepay" at bounding box center [493, 131] width 18 height 7
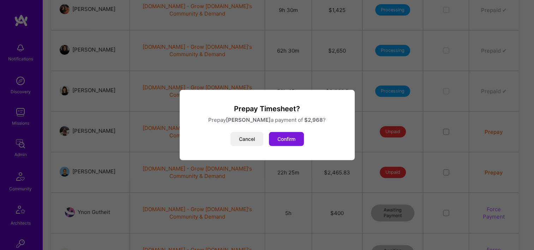
click at [291, 137] on button "Confirm" at bounding box center [286, 139] width 35 height 14
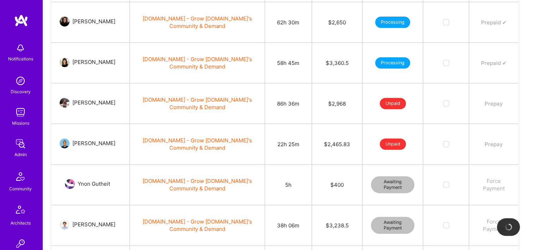
scroll to position [353, 0]
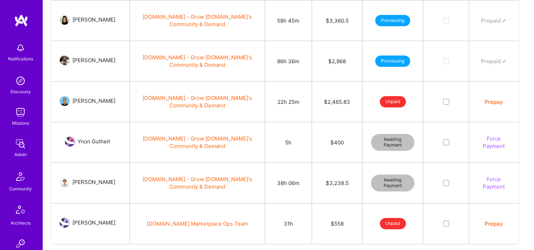
click at [487, 103] on button "Prepay" at bounding box center [493, 101] width 18 height 7
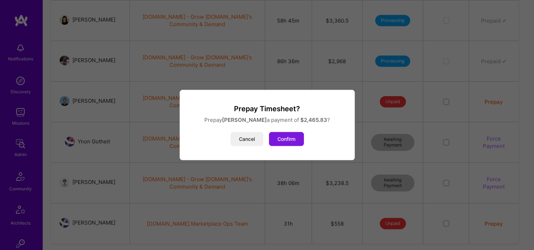
click at [274, 143] on button "Confirm" at bounding box center [286, 139] width 35 height 14
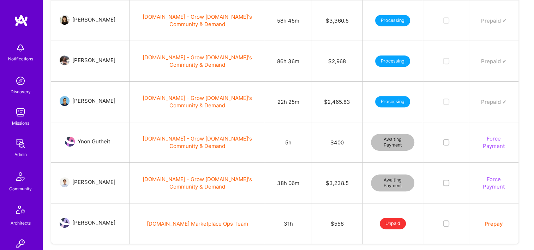
click at [487, 145] on button "Force Payment" at bounding box center [493, 142] width 32 height 15
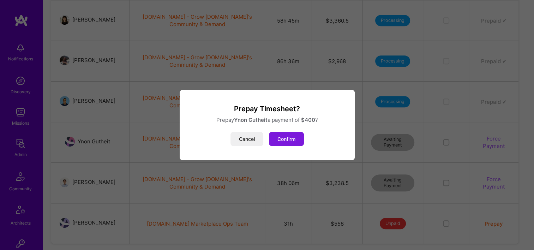
click at [289, 133] on button "Confirm" at bounding box center [286, 139] width 35 height 14
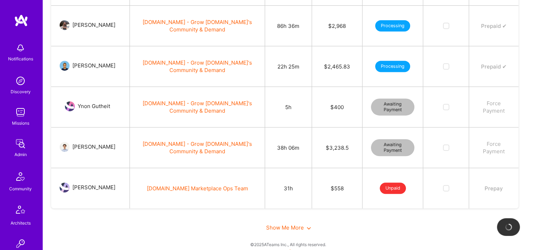
scroll to position [394, 0]
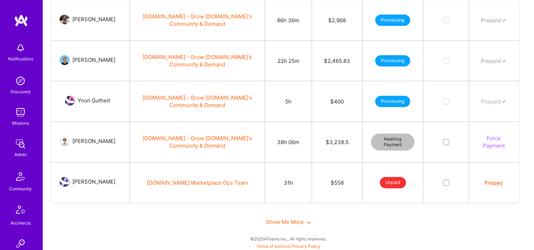
click at [491, 137] on button "Force Payment" at bounding box center [493, 141] width 32 height 15
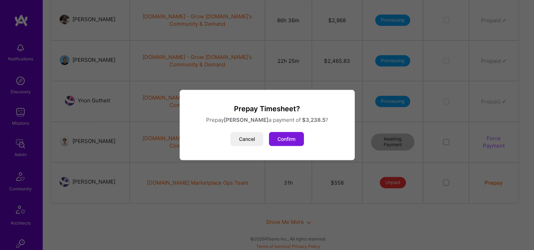
click at [289, 135] on button "Confirm" at bounding box center [286, 139] width 35 height 14
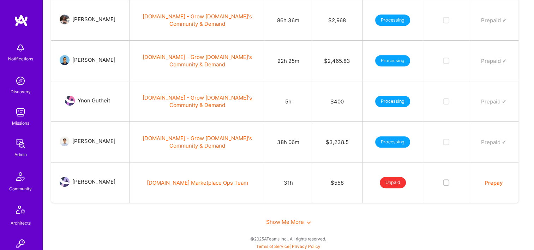
click at [487, 182] on button "Prepay" at bounding box center [493, 182] width 18 height 7
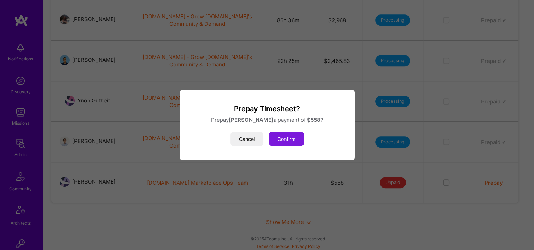
click at [284, 137] on button "Confirm" at bounding box center [286, 139] width 35 height 14
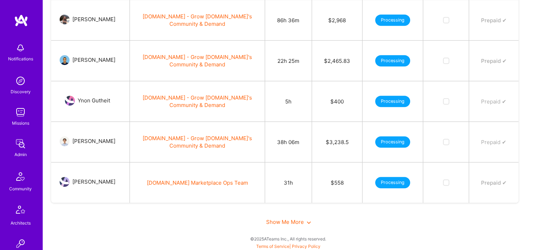
click at [287, 218] on span "Show Me More" at bounding box center [288, 221] width 45 height 7
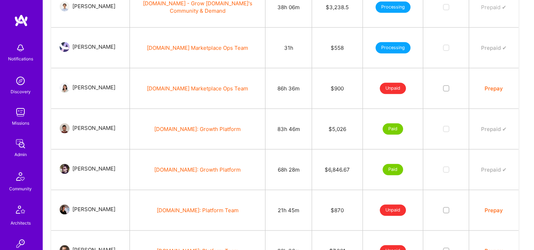
scroll to position [535, 0]
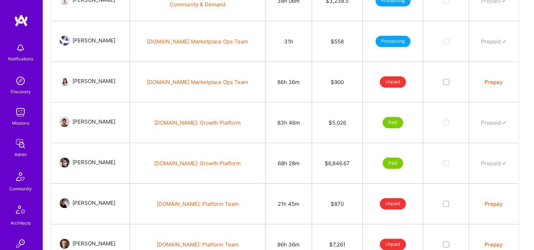
click at [495, 79] on button "Prepay" at bounding box center [493, 81] width 18 height 7
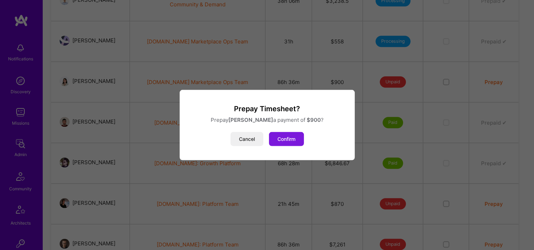
click at [282, 142] on button "Confirm" at bounding box center [286, 139] width 35 height 14
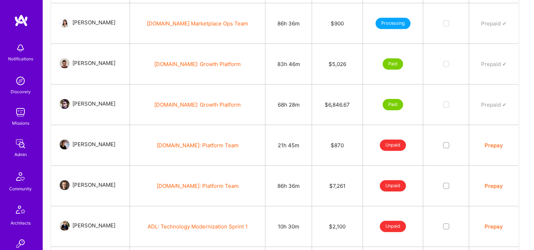
scroll to position [605, 0]
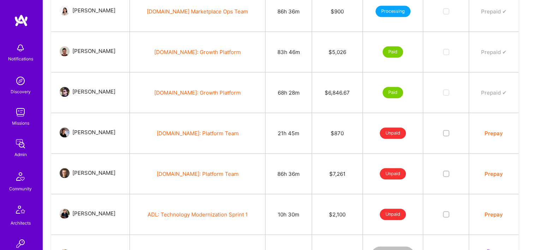
click at [496, 131] on button "Prepay" at bounding box center [493, 132] width 18 height 7
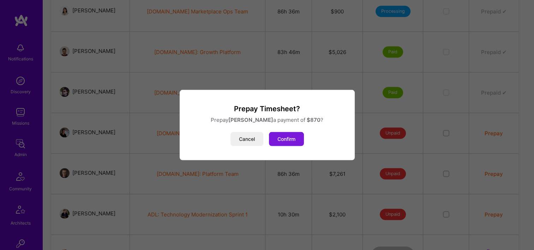
click at [280, 135] on button "Confirm" at bounding box center [286, 139] width 35 height 14
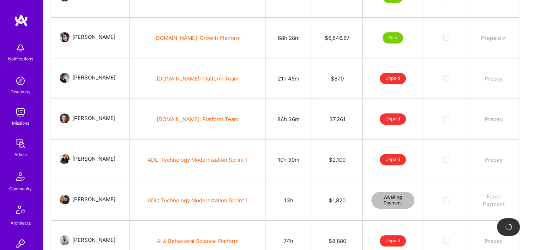
scroll to position [676, 0]
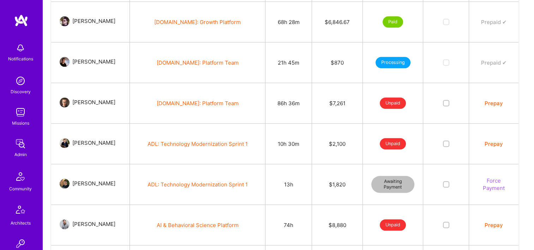
click at [492, 102] on button "Prepay" at bounding box center [493, 102] width 18 height 7
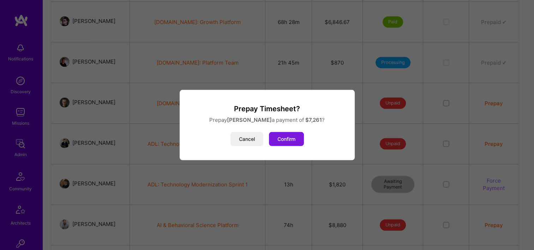
click at [291, 136] on button "Confirm" at bounding box center [286, 139] width 35 height 14
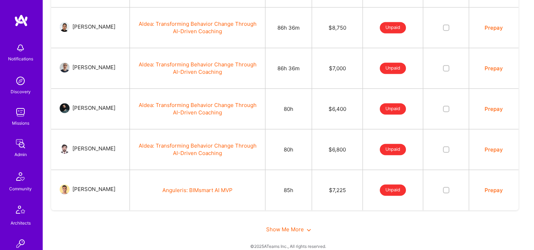
scroll to position [1001, 0]
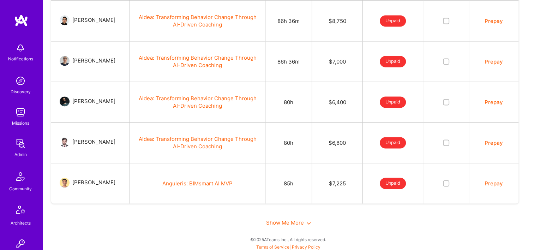
click at [282, 221] on span "Show Me More" at bounding box center [288, 222] width 45 height 7
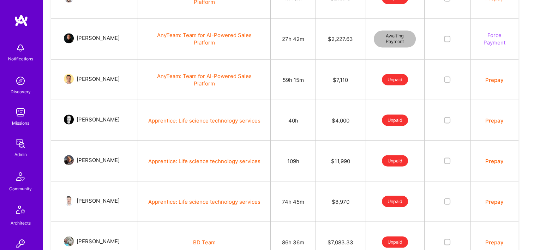
scroll to position [1425, 0]
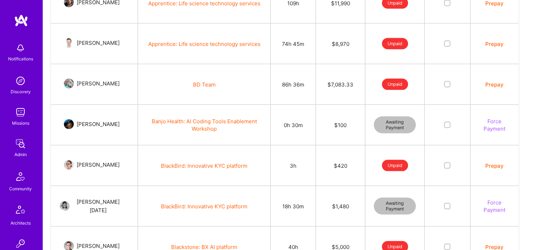
click at [490, 84] on button "Prepay" at bounding box center [494, 84] width 18 height 7
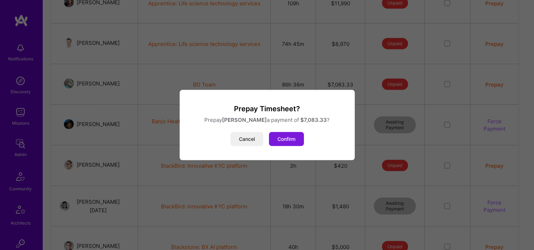
click at [281, 141] on button "Confirm" at bounding box center [286, 139] width 35 height 14
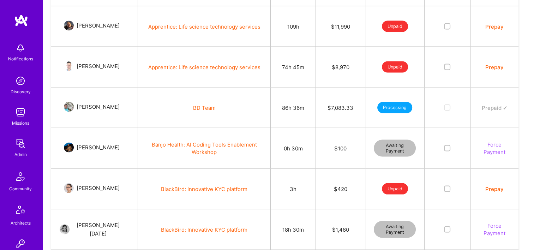
scroll to position [1390, 0]
